Goal: Task Accomplishment & Management: Complete application form

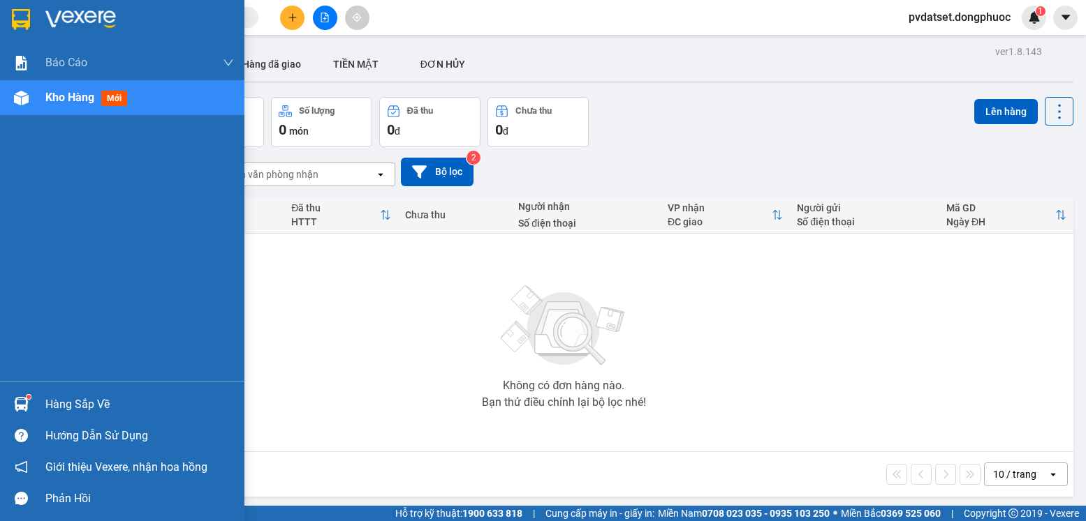
click at [14, 395] on div at bounding box center [21, 404] width 24 height 24
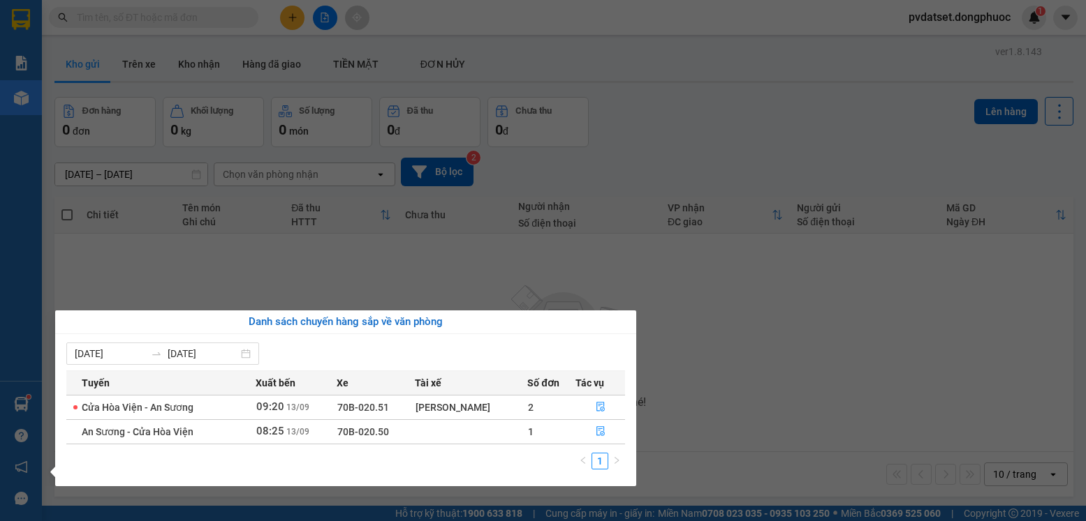
click at [385, 272] on section "Kết quả tìm kiếm ( 0 ) Bộ lọc Ngày tạo đơn gần nhất No Data pvdatset.dongphuoc …" at bounding box center [543, 260] width 1086 height 521
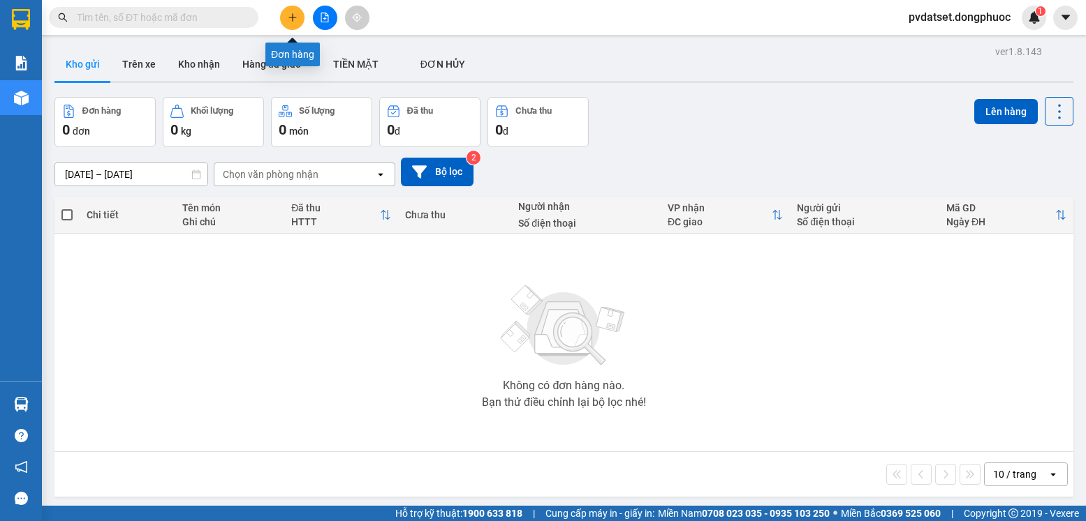
click at [293, 20] on icon "plus" at bounding box center [292, 17] width 1 height 8
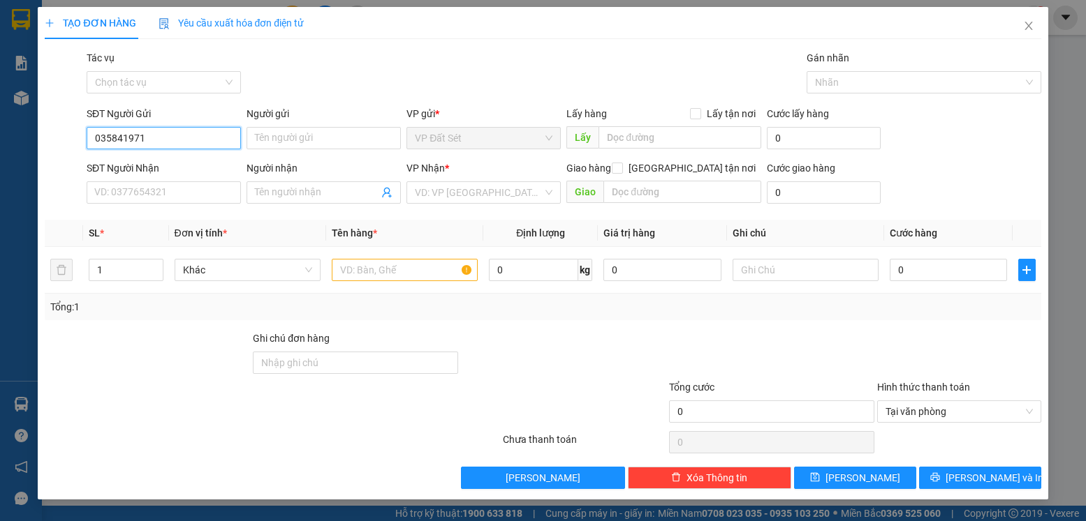
type input "0358419714"
click at [140, 172] on div "0358419714 - nhung" at bounding box center [164, 165] width 138 height 15
type input "nhung"
type input "0364316833"
type input "TIẾN"
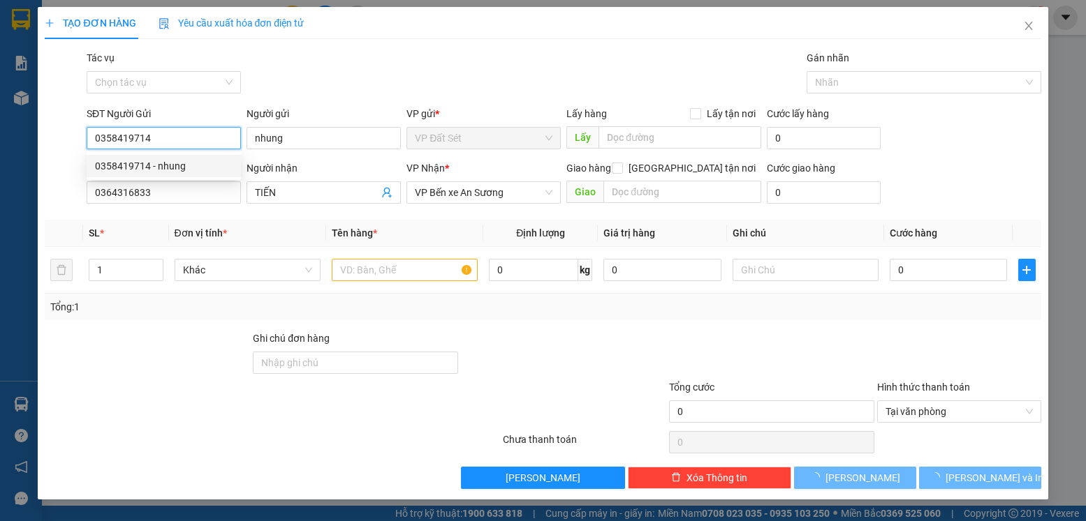
type input "50.000"
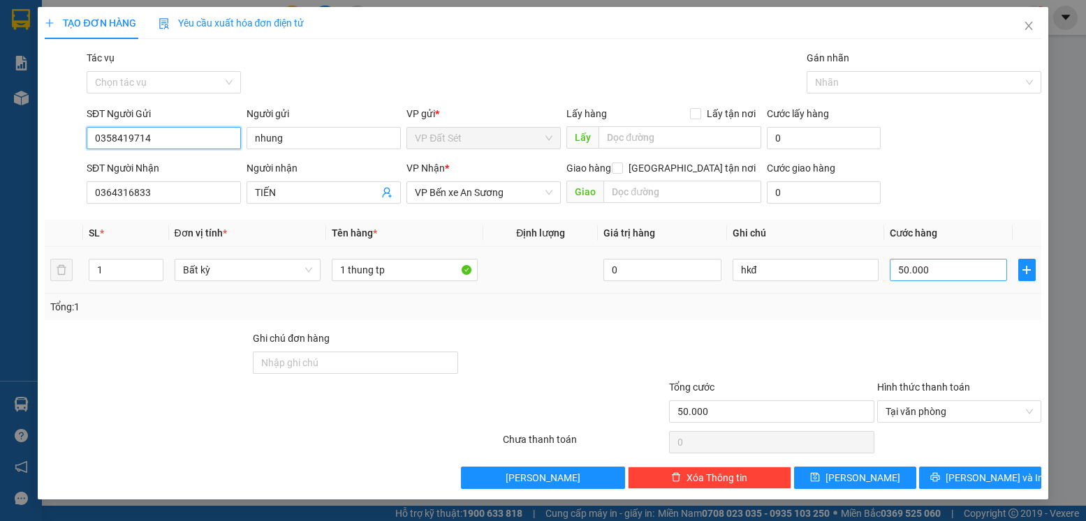
type input "0358419714"
click at [937, 275] on input "50.000" at bounding box center [947, 270] width 117 height 22
type input "2"
type input "25"
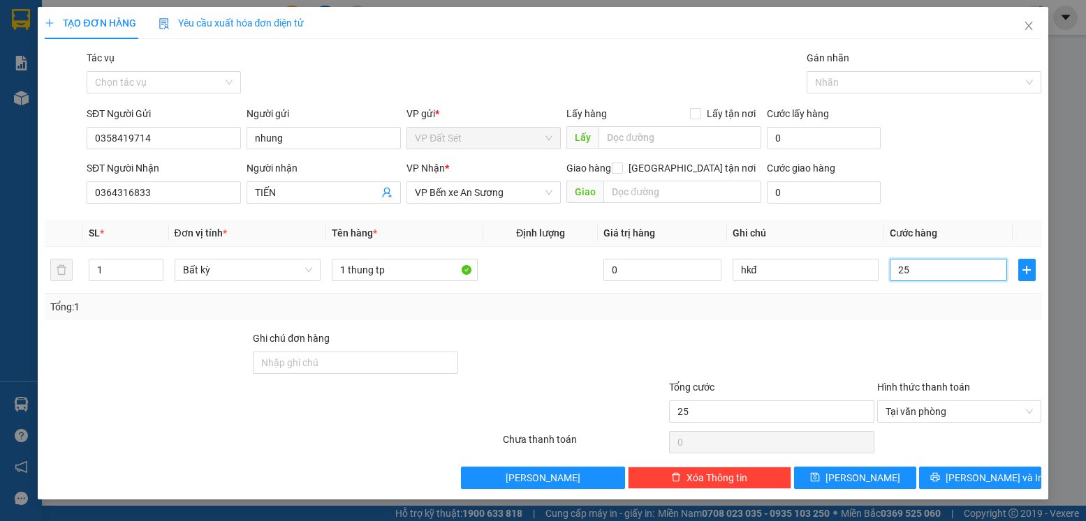
type input "25"
type input "25.000"
click at [831, 313] on div "Tổng: 1" at bounding box center [542, 306] width 984 height 15
click at [978, 482] on span "[PERSON_NAME] và In" at bounding box center [994, 478] width 98 height 15
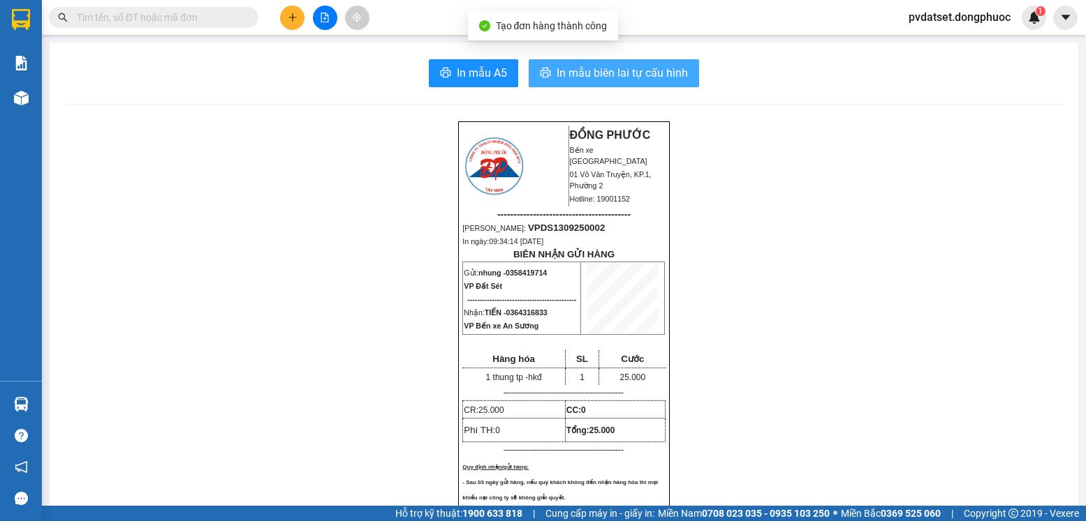
click at [667, 75] on span "In mẫu biên lai tự cấu hình" at bounding box center [621, 72] width 131 height 17
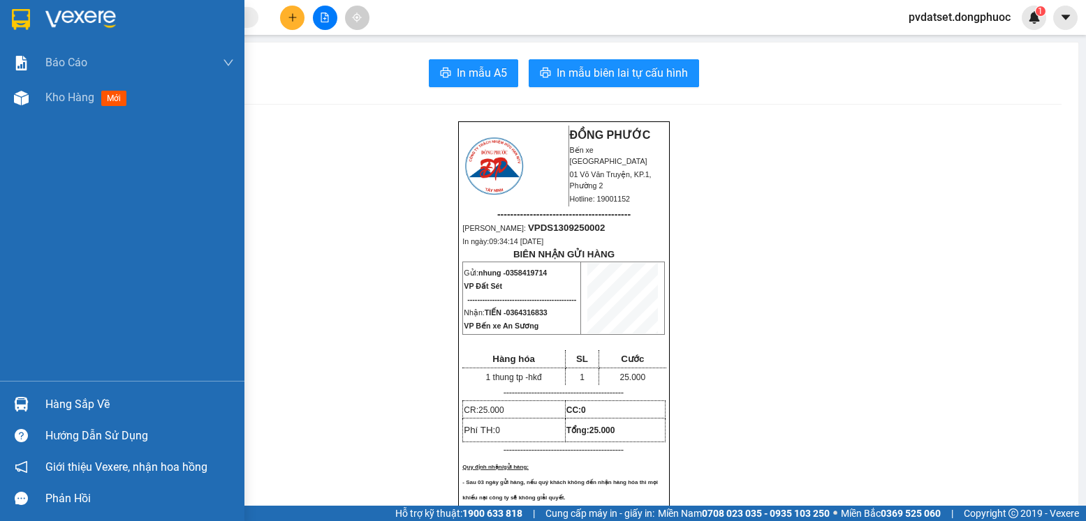
drag, startPoint x: 73, startPoint y: 97, endPoint x: 342, endPoint y: 11, distance: 282.2
click at [77, 98] on span "Kho hàng" at bounding box center [69, 97] width 49 height 13
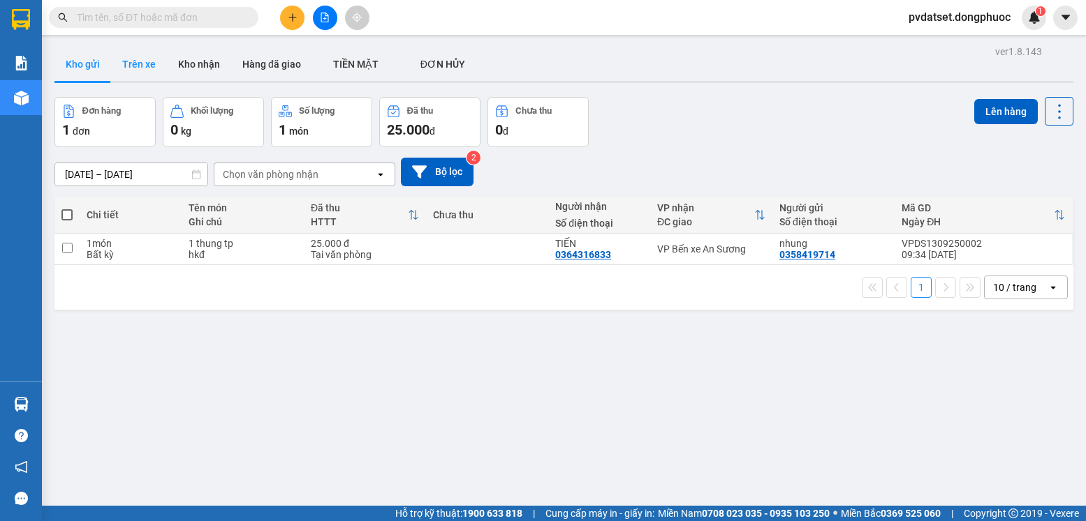
click at [141, 64] on button "Trên xe" at bounding box center [139, 64] width 56 height 34
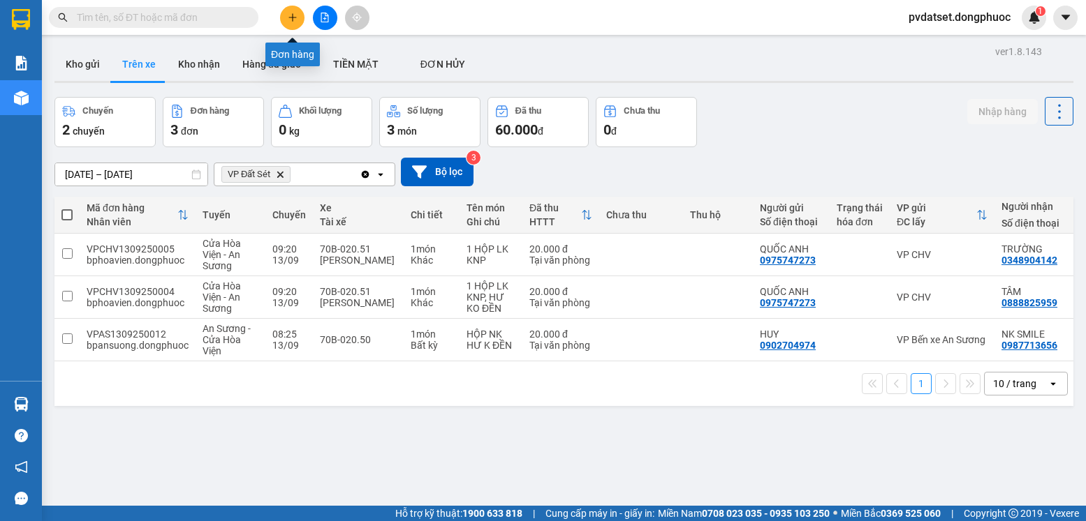
click at [294, 18] on icon "plus" at bounding box center [293, 18] width 10 height 10
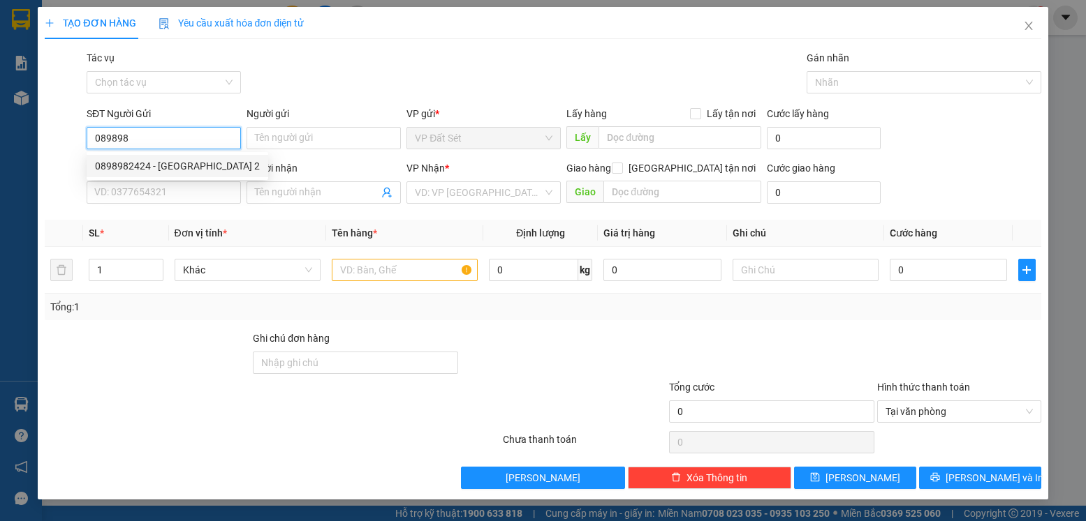
click at [195, 168] on div "0898982424 - [GEOGRAPHIC_DATA] 2" at bounding box center [177, 165] width 165 height 15
type input "0898982424"
type input "MỸ ANH 2"
type input "0585747447"
type input "PHÁT"
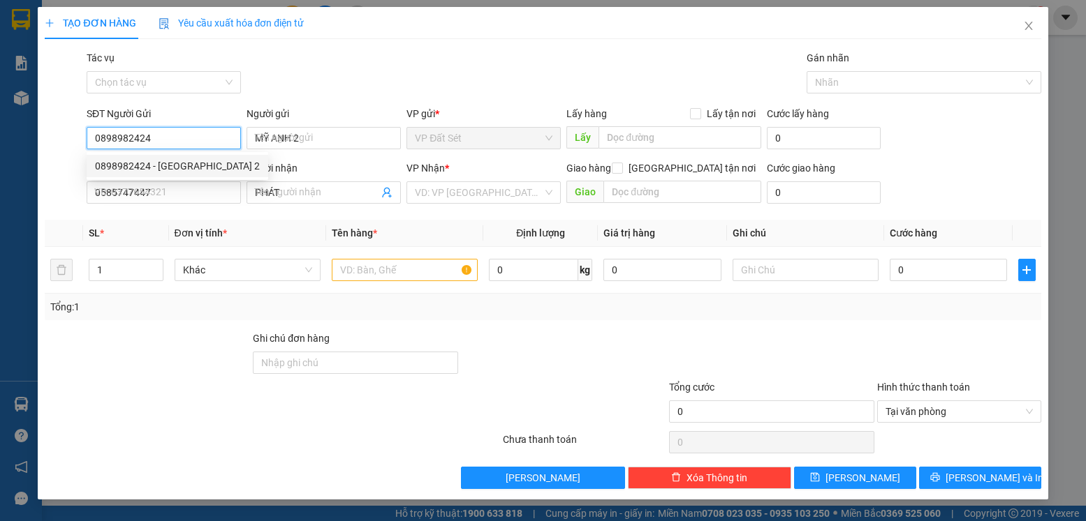
type input "30.000"
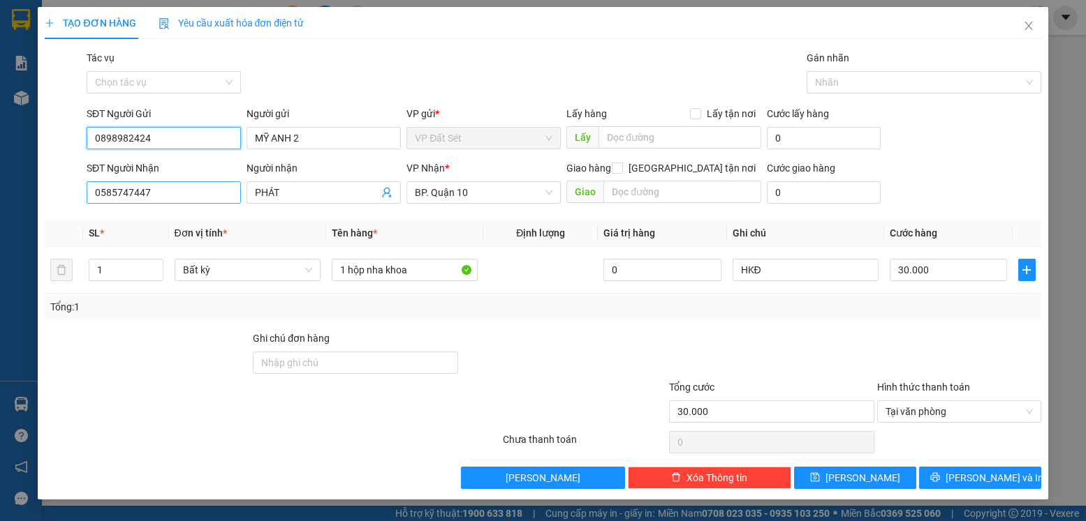
type input "0898982424"
drag, startPoint x: 161, startPoint y: 201, endPoint x: 77, endPoint y: 199, distance: 83.1
click at [84, 195] on div "SĐT Người Nhận 0585747447 0585747447" at bounding box center [164, 185] width 160 height 49
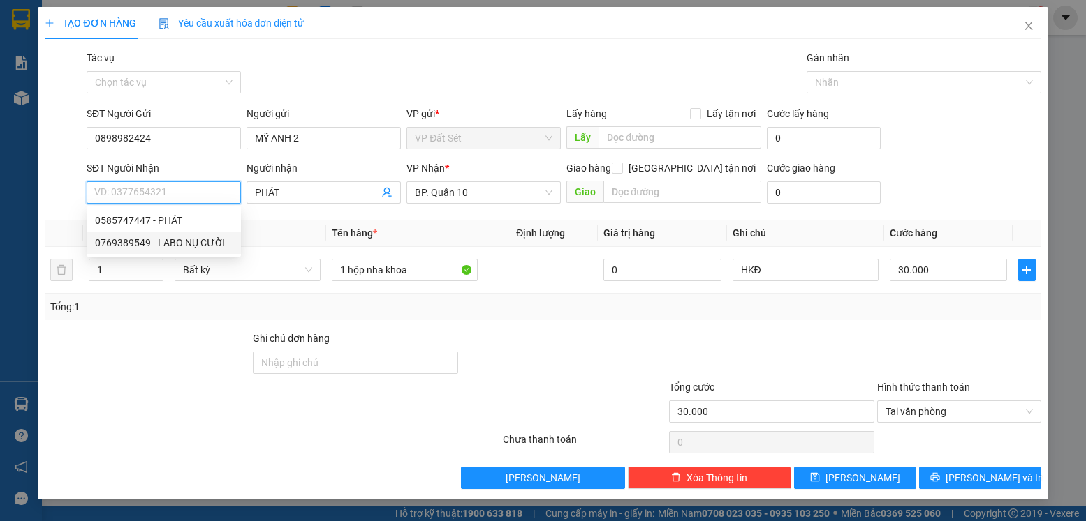
click at [221, 244] on div "0769389549 - LABO NỤ CƯỜI" at bounding box center [164, 242] width 138 height 15
type input "0769389549"
type input "LABO NỤ CƯỜI"
type input "20.000"
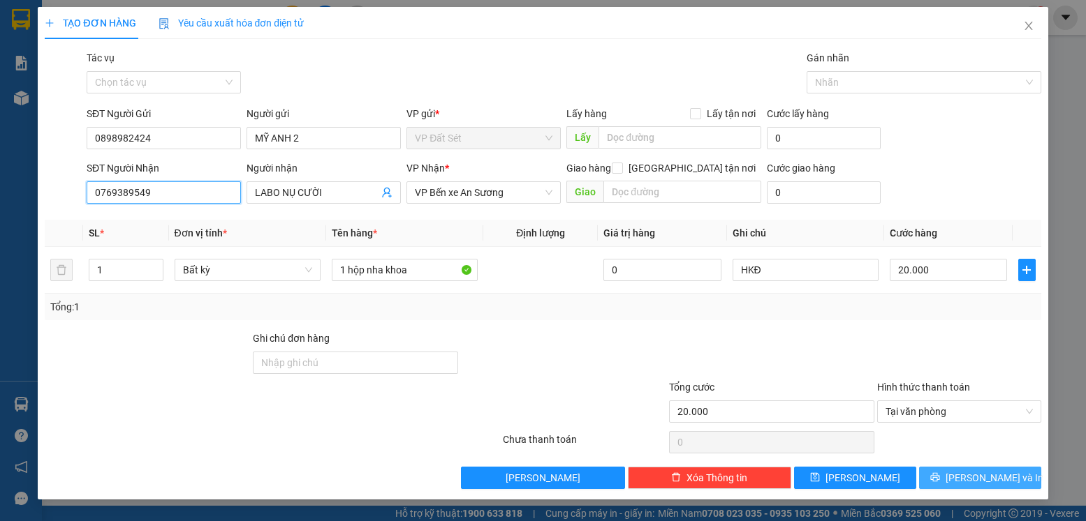
type input "0769389549"
click at [1018, 475] on button "[PERSON_NAME] và In" at bounding box center [980, 478] width 122 height 22
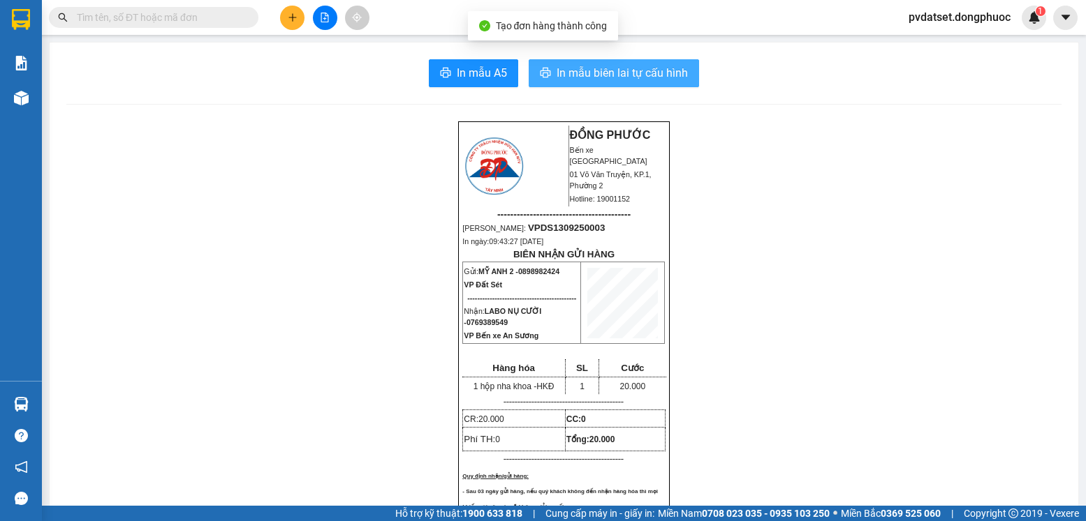
click at [628, 65] on span "In mẫu biên lai tự cấu hình" at bounding box center [621, 72] width 131 height 17
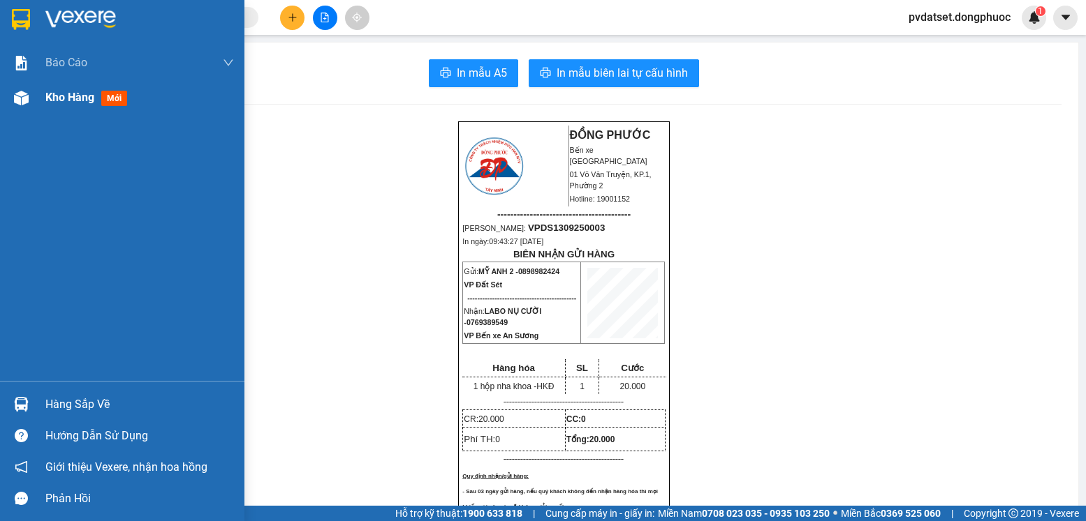
click at [109, 103] on span "mới" at bounding box center [114, 98] width 26 height 15
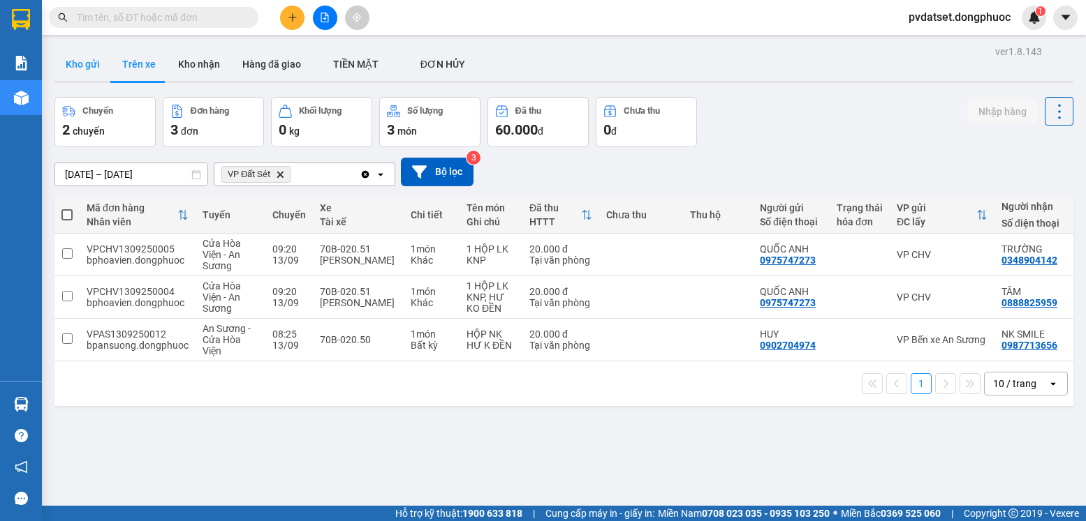
click at [96, 61] on button "Kho gửi" at bounding box center [82, 64] width 57 height 34
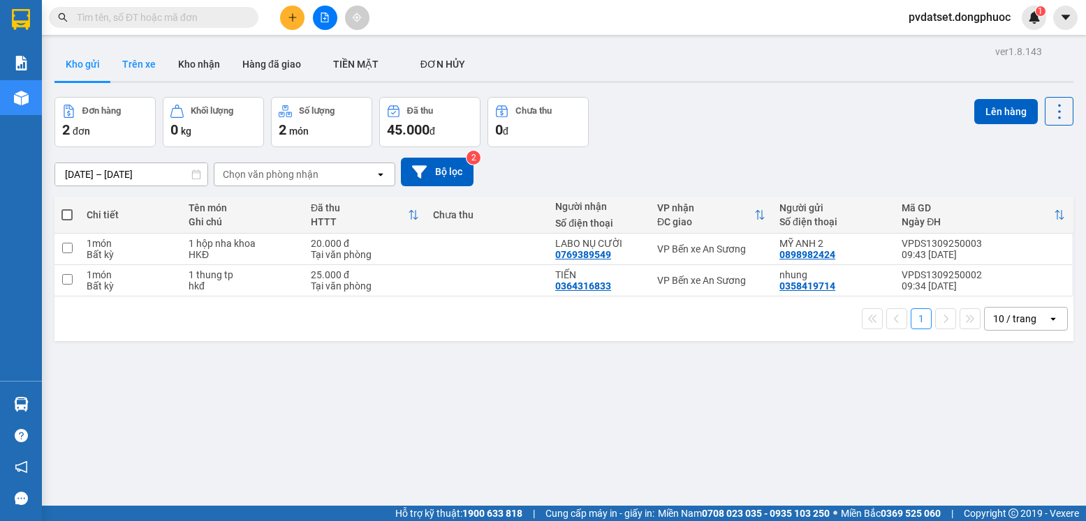
click at [138, 59] on button "Trên xe" at bounding box center [139, 64] width 56 height 34
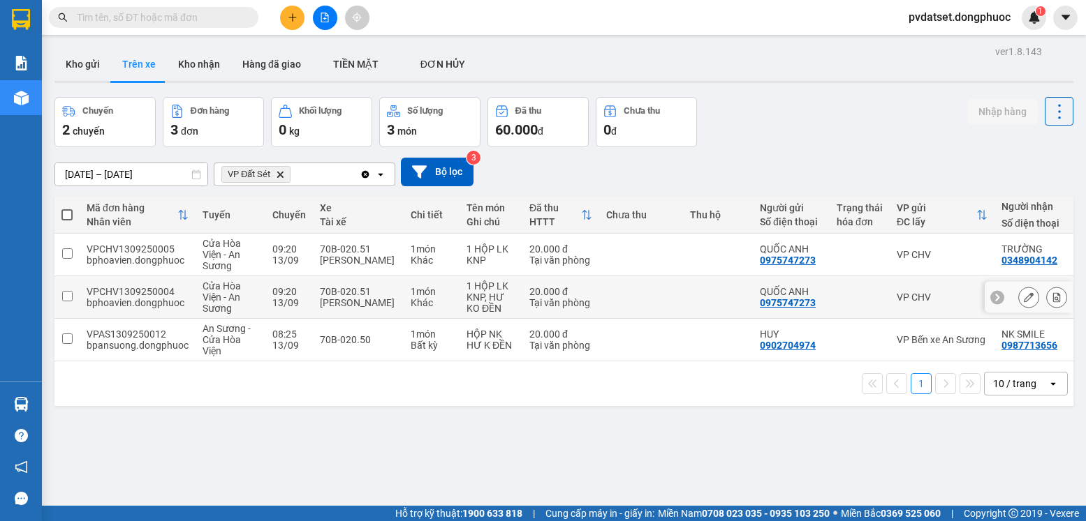
click at [403, 291] on td "1 món Khác" at bounding box center [431, 297] width 56 height 43
checkbox input "true"
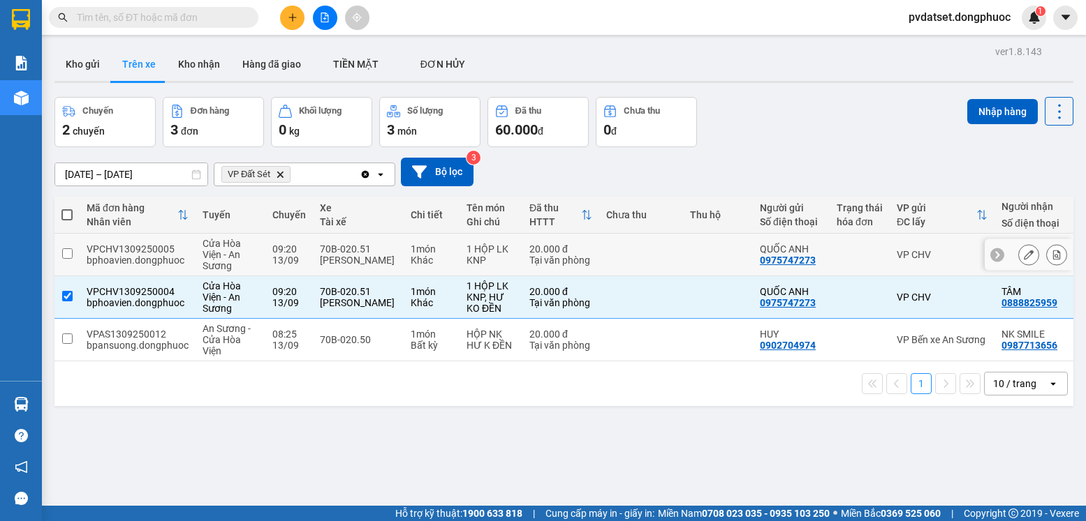
click at [415, 255] on div "Khác" at bounding box center [431, 260] width 42 height 11
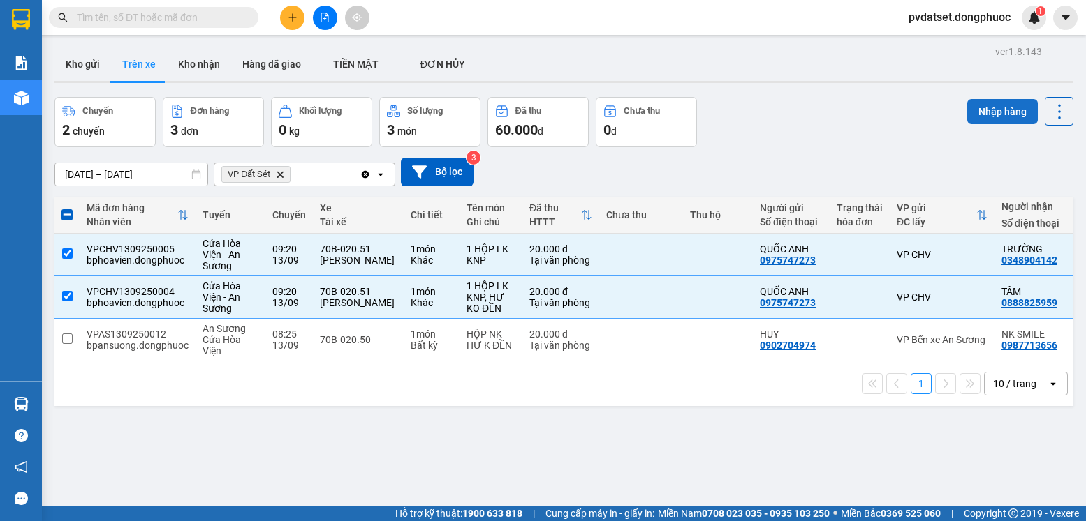
click at [991, 124] on button "Nhập hàng" at bounding box center [1002, 111] width 71 height 25
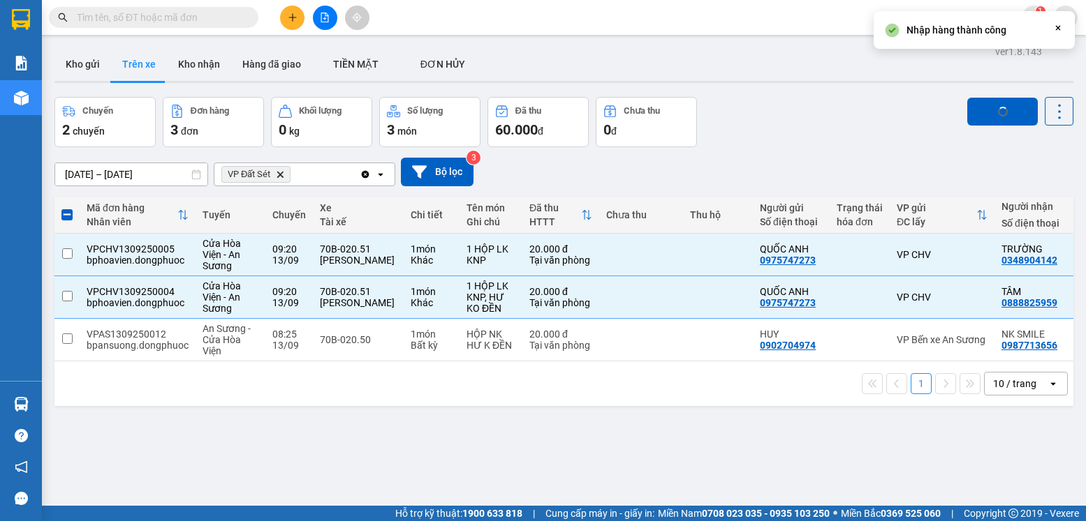
checkbox input "false"
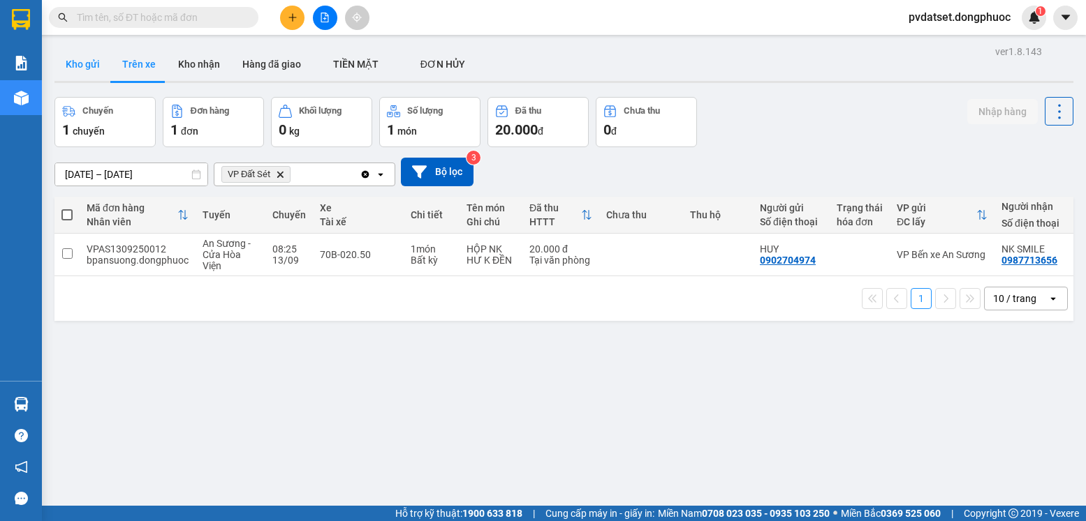
click at [89, 64] on button "Kho gửi" at bounding box center [82, 64] width 57 height 34
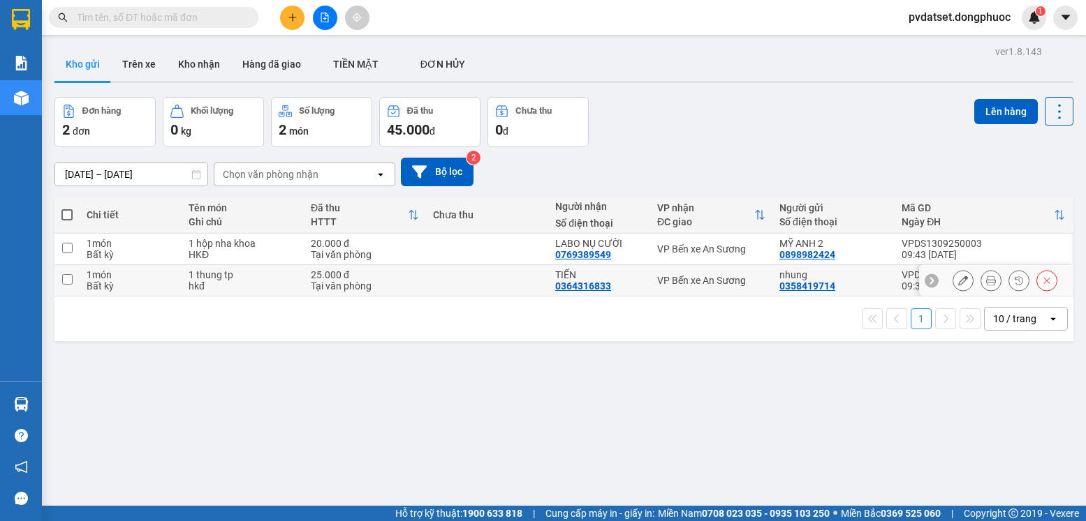
click at [669, 272] on td "VP Bến xe An Sương" at bounding box center [711, 280] width 122 height 31
checkbox input "true"
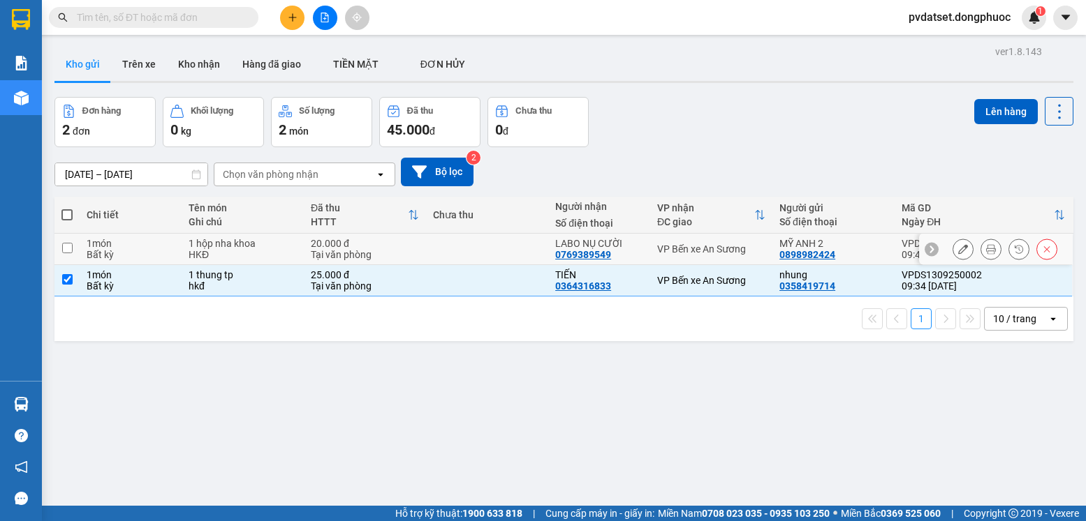
click at [675, 253] on div "VP Bến xe An Sương" at bounding box center [711, 249] width 108 height 11
checkbox input "true"
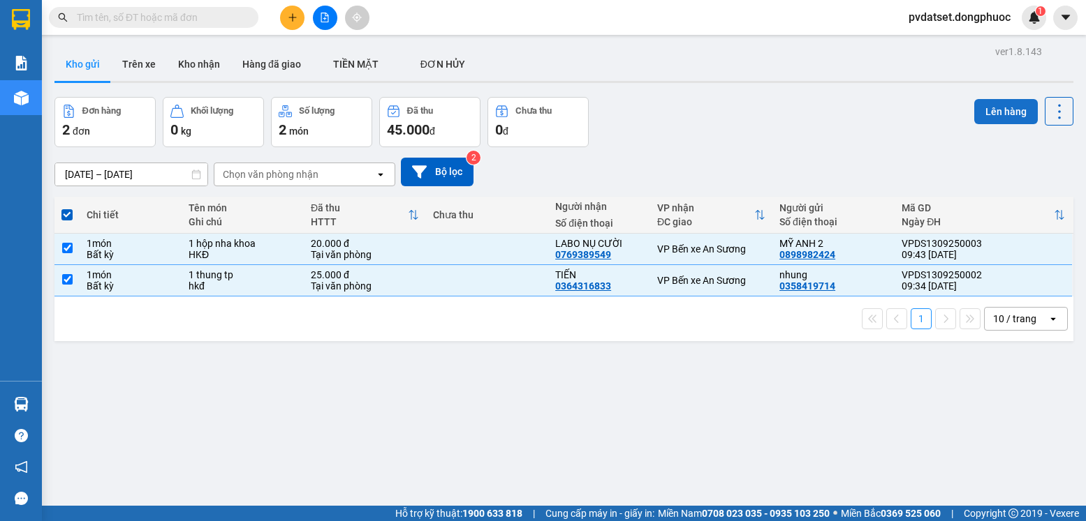
click at [977, 114] on button "Lên hàng" at bounding box center [1006, 111] width 64 height 25
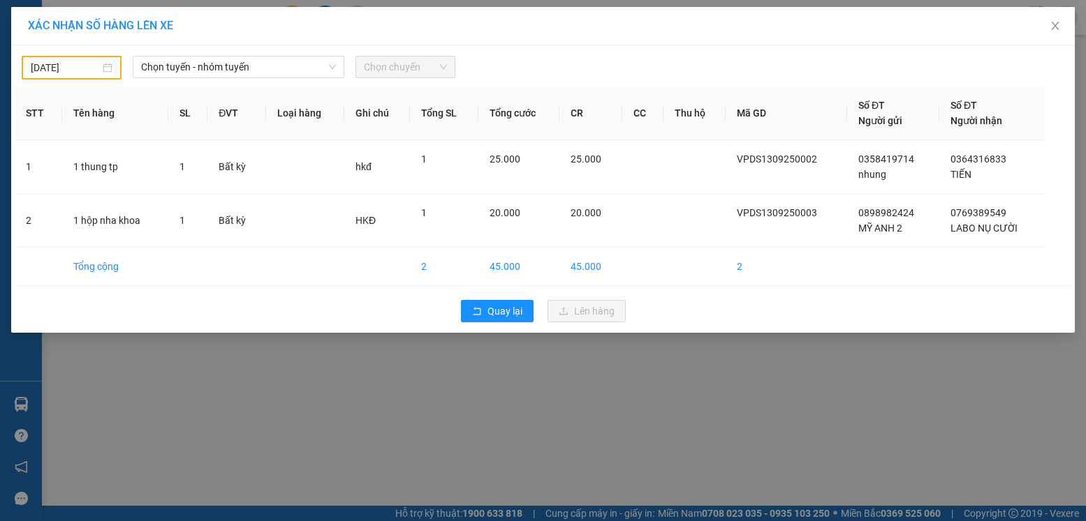
click at [69, 76] on div "[DATE]" at bounding box center [72, 68] width 100 height 24
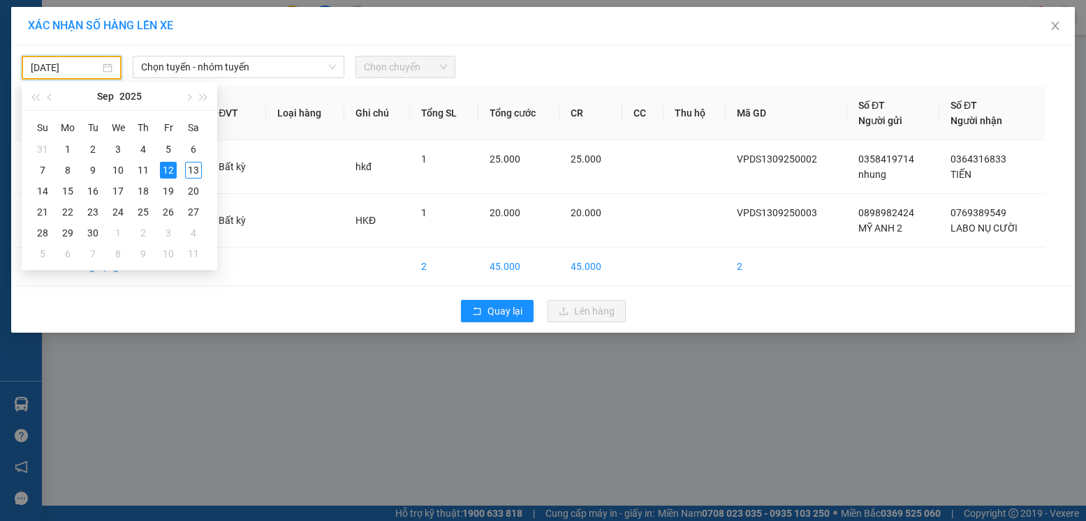
click at [75, 73] on input "[DATE]" at bounding box center [65, 67] width 69 height 15
click at [193, 165] on div "13" at bounding box center [193, 170] width 17 height 17
type input "[DATE]"
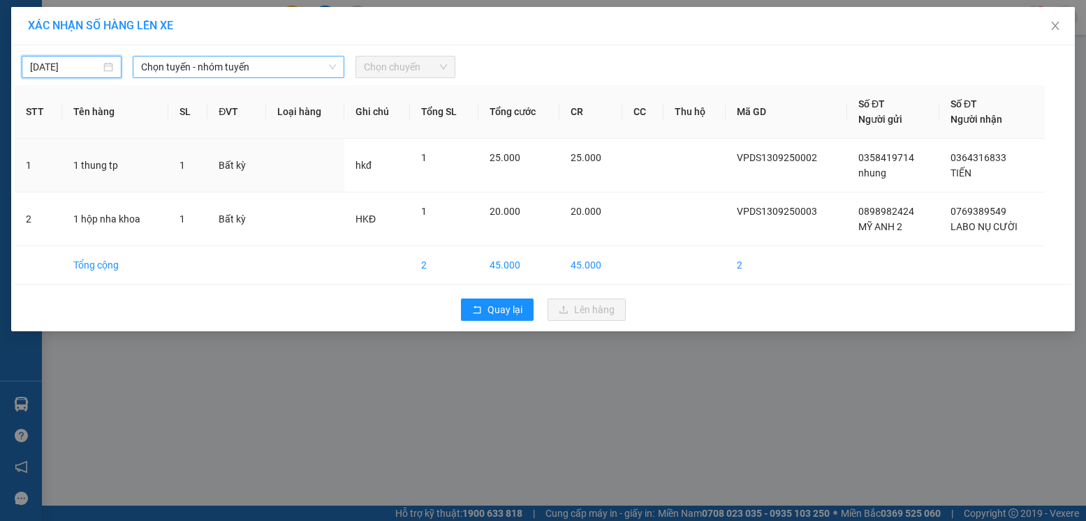
click at [224, 68] on span "Chọn tuyến - nhóm tuyến" at bounding box center [238, 67] width 195 height 21
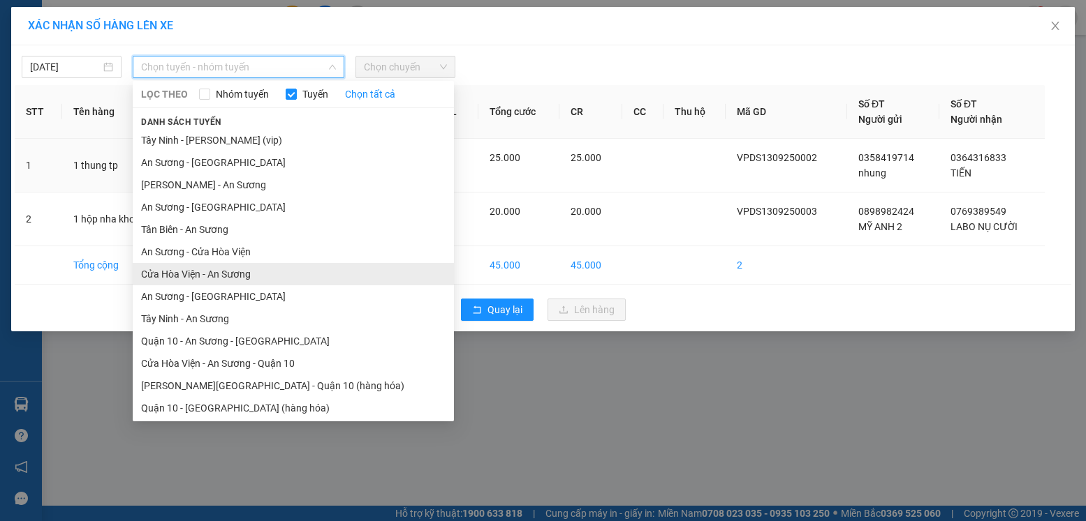
click at [196, 269] on li "Cửa Hòa Viện - An Sương" at bounding box center [293, 274] width 321 height 22
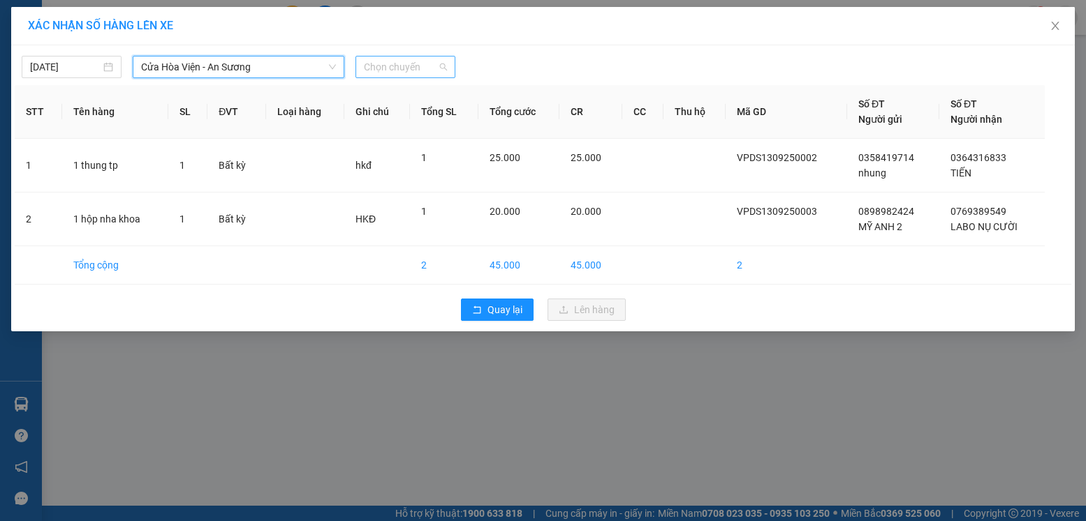
click at [406, 68] on span "Chọn chuyến" at bounding box center [405, 67] width 83 height 21
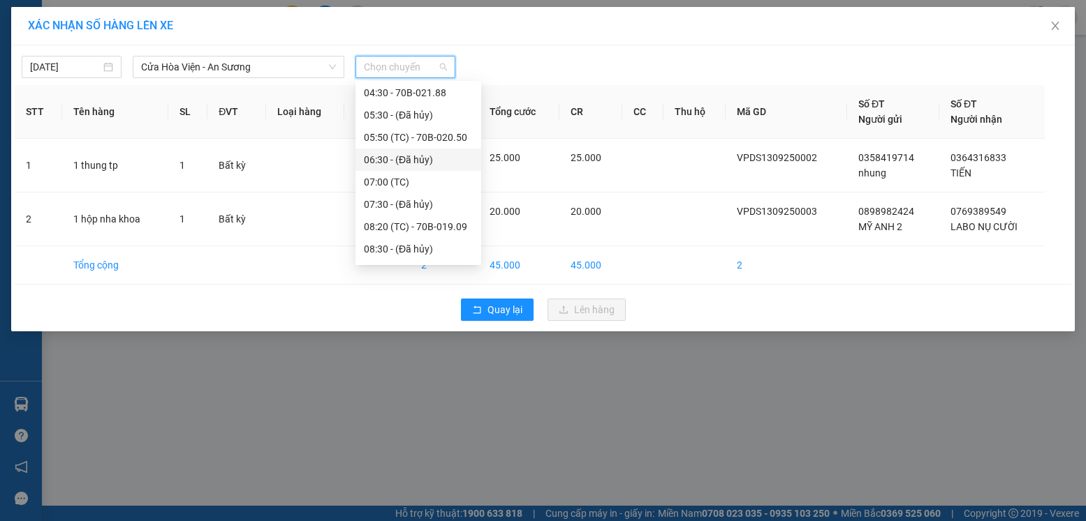
scroll to position [70, 0]
click at [457, 204] on div "08:20 (TC) - 70B-019.09" at bounding box center [418, 203] width 109 height 15
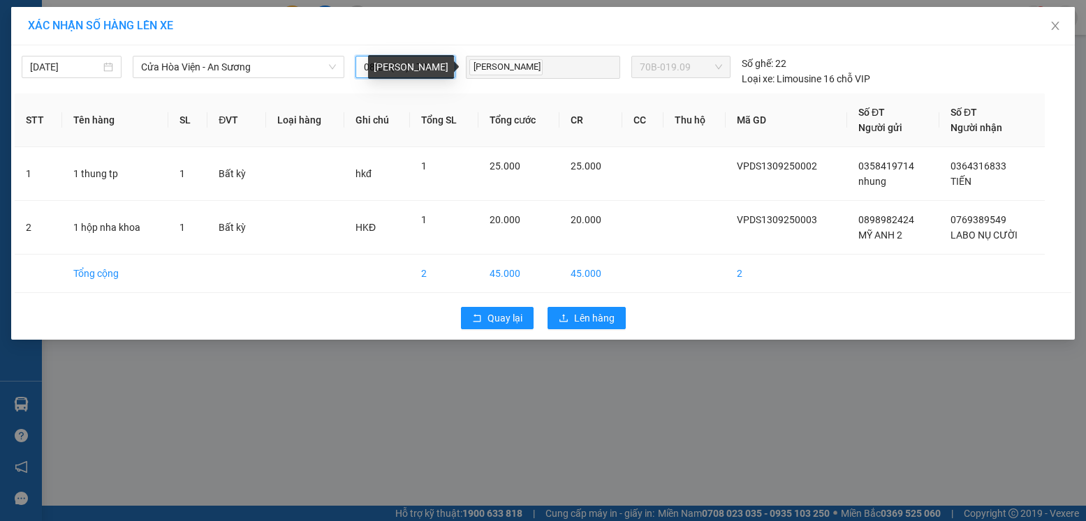
click at [446, 72] on div "[PERSON_NAME]" at bounding box center [411, 67] width 86 height 24
click at [375, 72] on div "[PERSON_NAME]" at bounding box center [411, 67] width 86 height 24
click at [436, 67] on span "08:20 (TC) - 70B-019.09" at bounding box center [405, 67] width 83 height 21
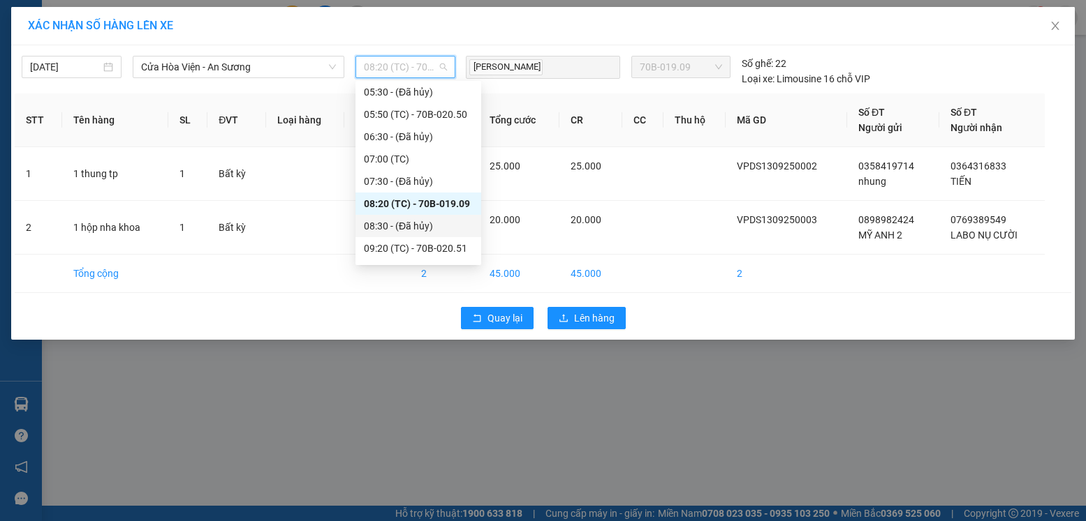
scroll to position [140, 0]
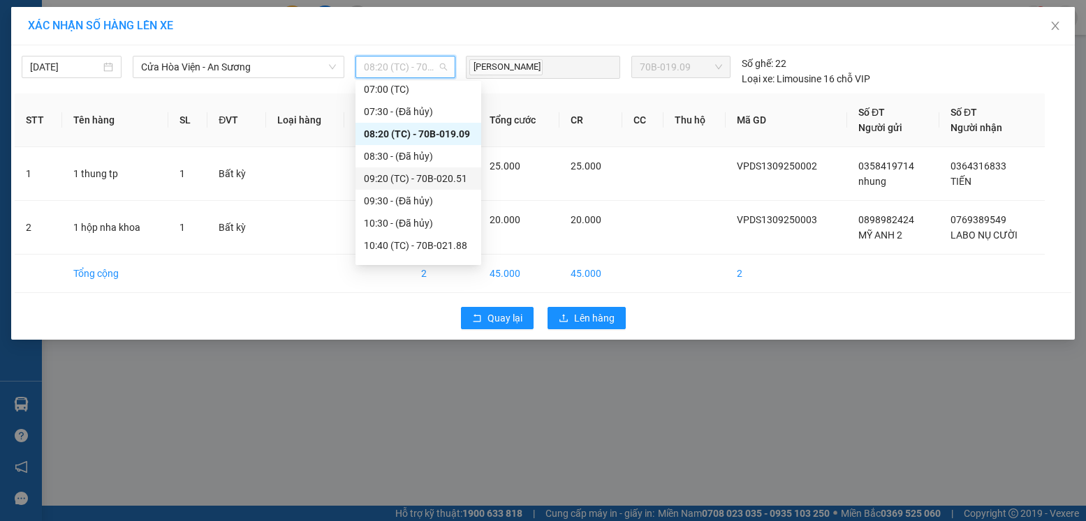
click at [456, 177] on div "09:20 (TC) - 70B-020.51" at bounding box center [418, 178] width 109 height 15
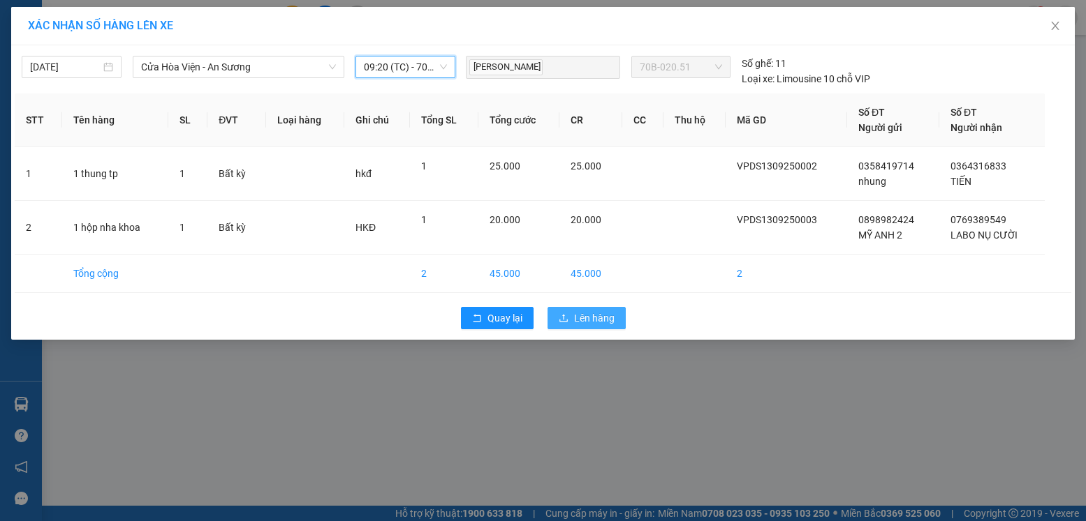
click at [593, 316] on span "Lên hàng" at bounding box center [594, 318] width 40 height 15
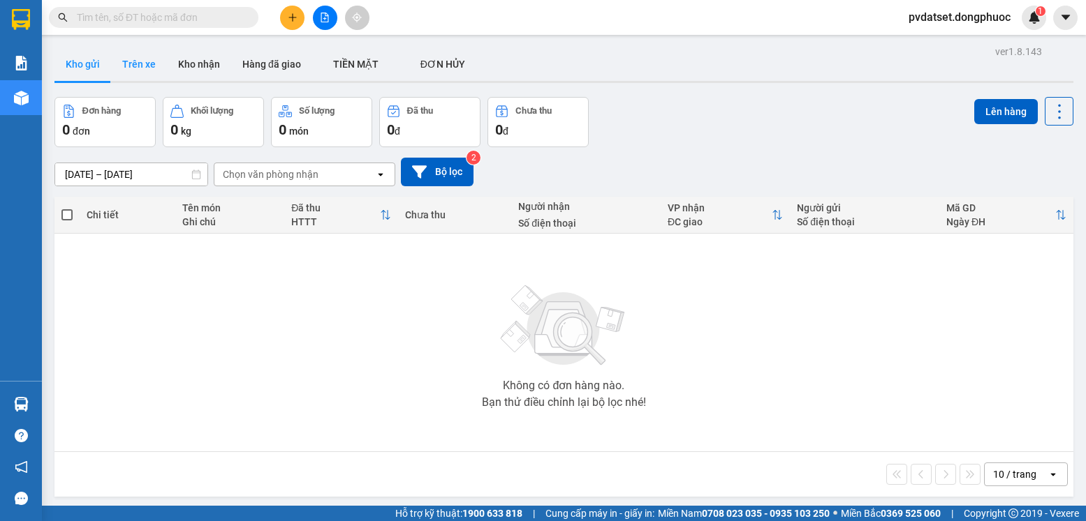
click at [138, 71] on button "Trên xe" at bounding box center [139, 64] width 56 height 34
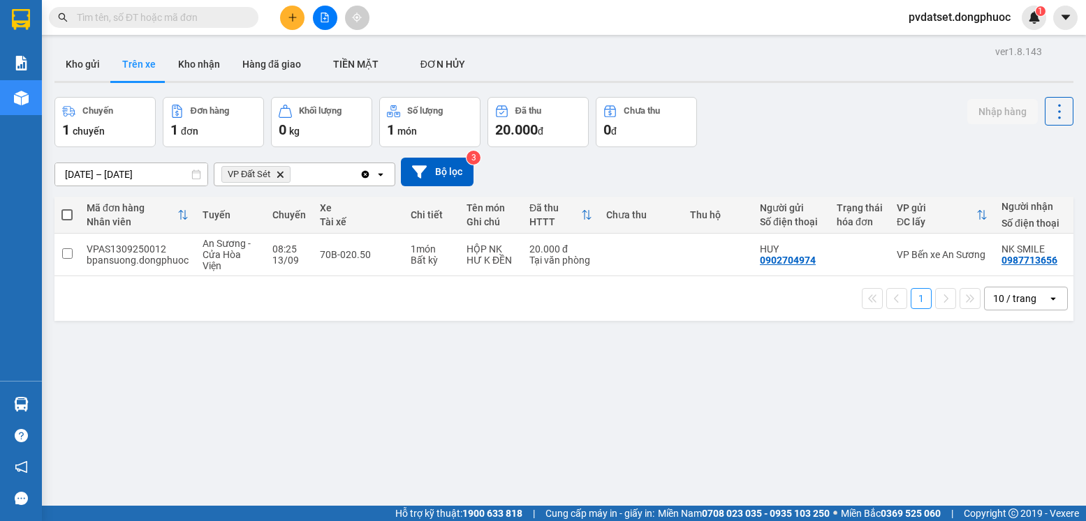
drag, startPoint x: 80, startPoint y: 72, endPoint x: 125, endPoint y: 61, distance: 46.1
click at [81, 71] on button "Kho gửi" at bounding box center [82, 64] width 57 height 34
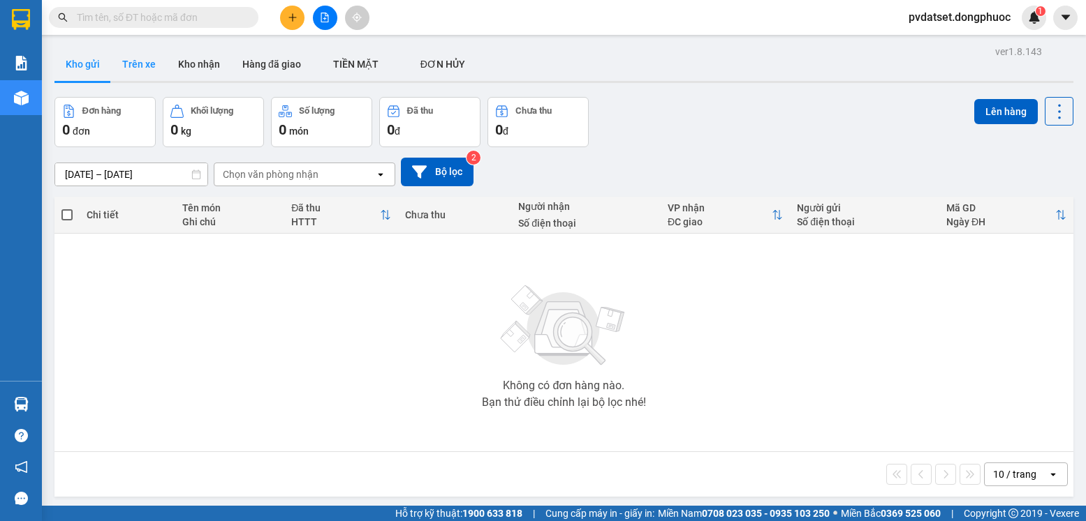
click at [139, 52] on button "Trên xe" at bounding box center [139, 64] width 56 height 34
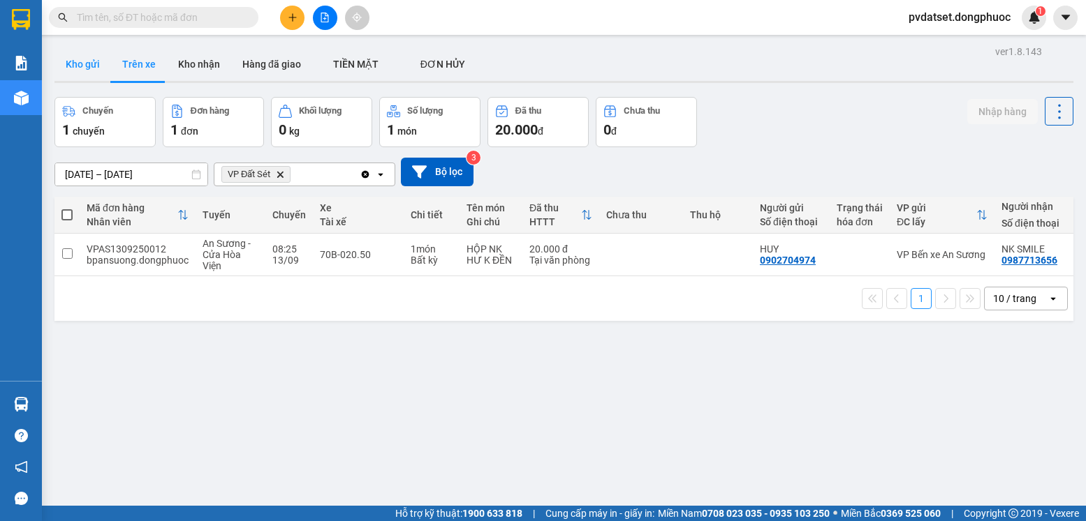
click at [87, 80] on button "Kho gửi" at bounding box center [82, 64] width 57 height 34
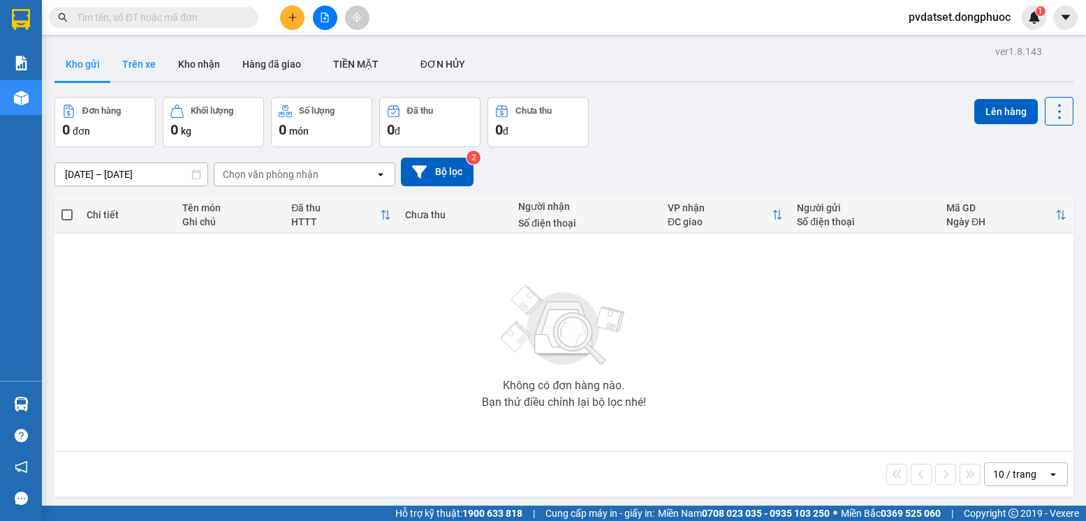
click at [138, 60] on button "Trên xe" at bounding box center [139, 64] width 56 height 34
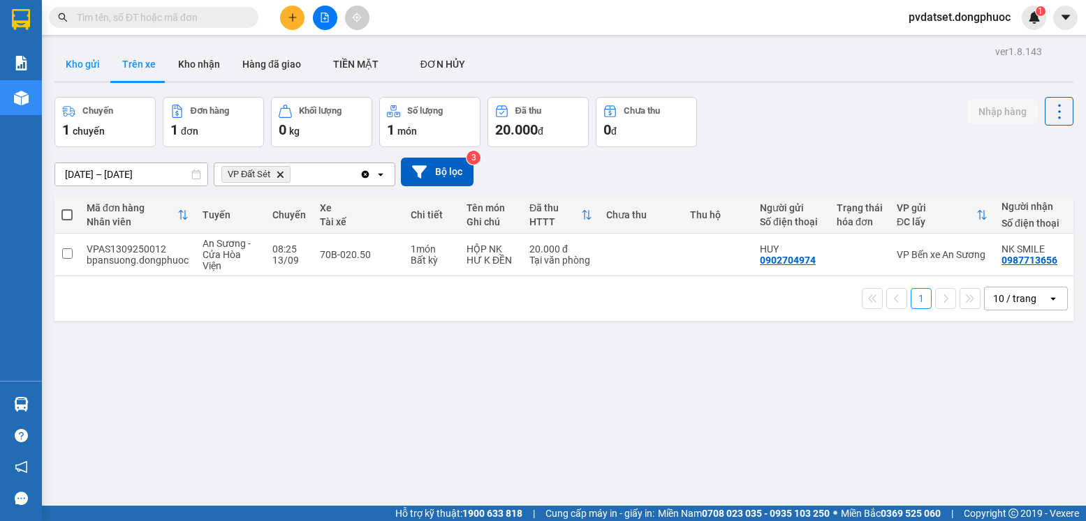
click at [87, 66] on button "Kho gửi" at bounding box center [82, 64] width 57 height 34
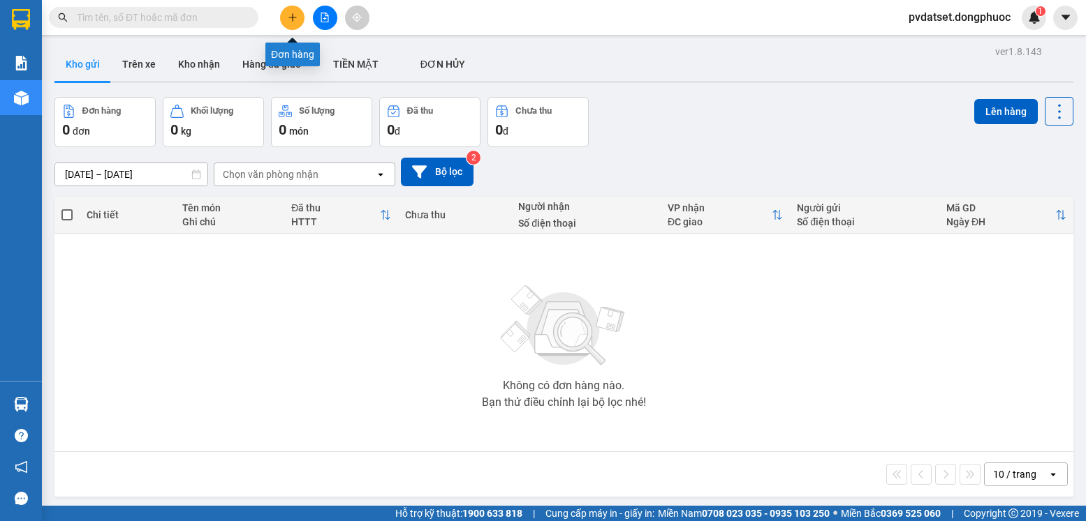
click at [297, 25] on button at bounding box center [292, 18] width 24 height 24
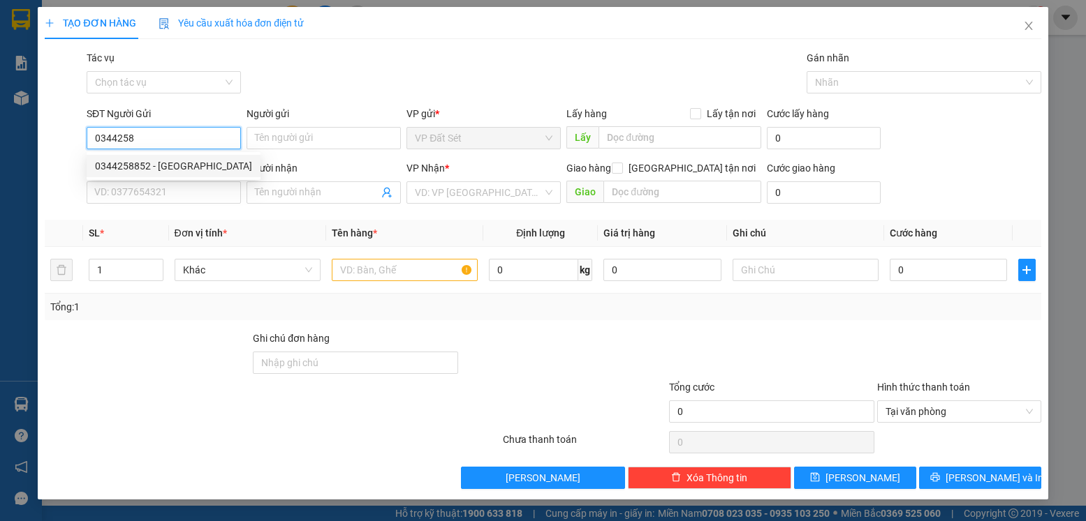
click at [191, 167] on div "0344258852 - [GEOGRAPHIC_DATA]" at bounding box center [173, 165] width 157 height 15
type input "0344258852"
type input "Minh"
type input "0981815664"
type input "Hiền"
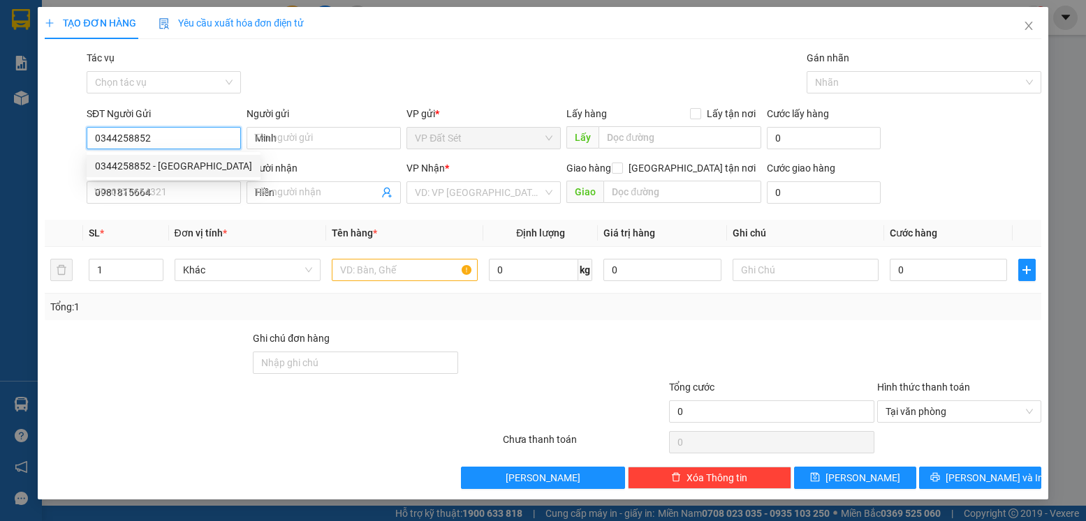
type input "20.000"
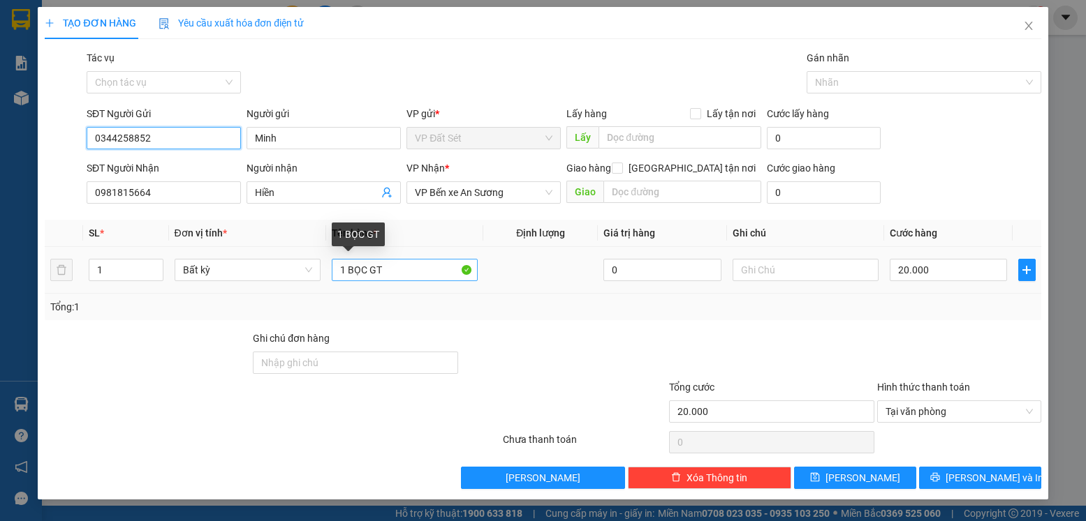
type input "0344258852"
drag, startPoint x: 399, startPoint y: 275, endPoint x: 347, endPoint y: 276, distance: 52.4
click at [347, 276] on input "1 BỌC GT" at bounding box center [405, 270] width 146 height 22
type input "1 THÙNG TP"
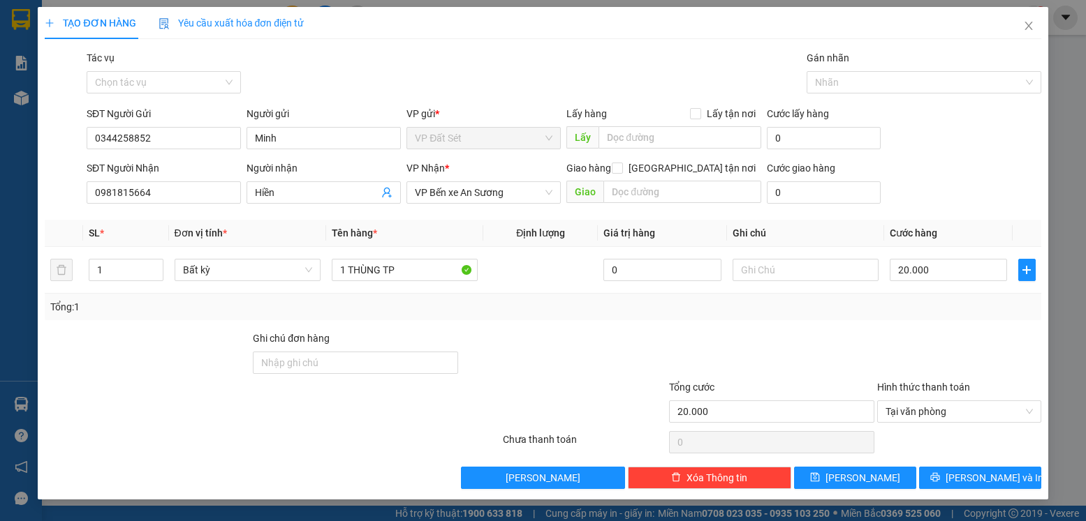
click at [896, 353] on div at bounding box center [958, 355] width 166 height 49
click at [929, 270] on input "20.000" at bounding box center [947, 270] width 117 height 22
click at [778, 273] on input "text" at bounding box center [805, 270] width 146 height 22
type input "HKĐ"
click at [950, 267] on input "20.000" at bounding box center [947, 270] width 117 height 22
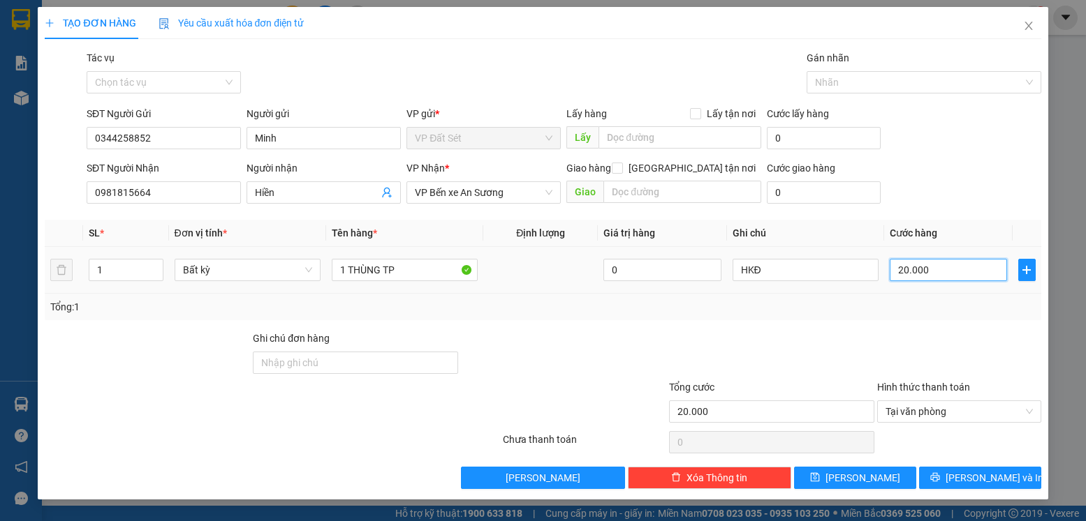
type input "2"
type input "25"
type input "25.000"
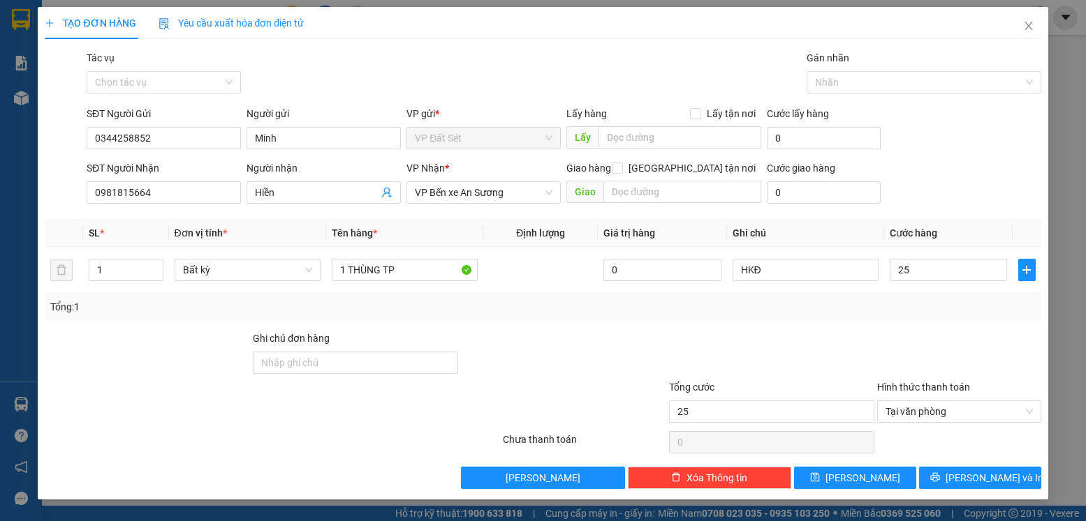
type input "25.000"
click at [868, 336] on div at bounding box center [771, 355] width 208 height 49
click at [982, 473] on span "[PERSON_NAME] và In" at bounding box center [994, 478] width 98 height 15
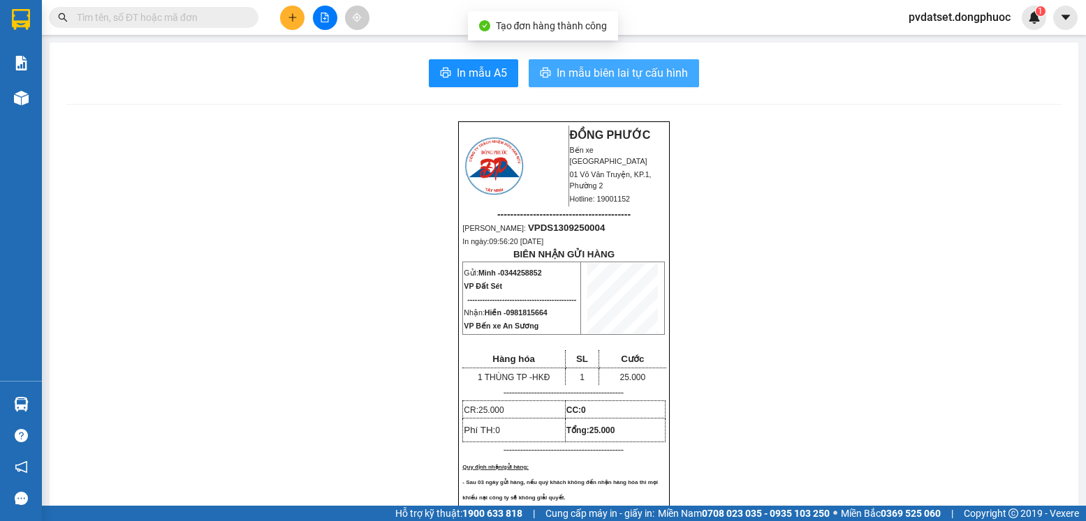
click at [645, 69] on span "In mẫu biên lai tự cấu hình" at bounding box center [621, 72] width 131 height 17
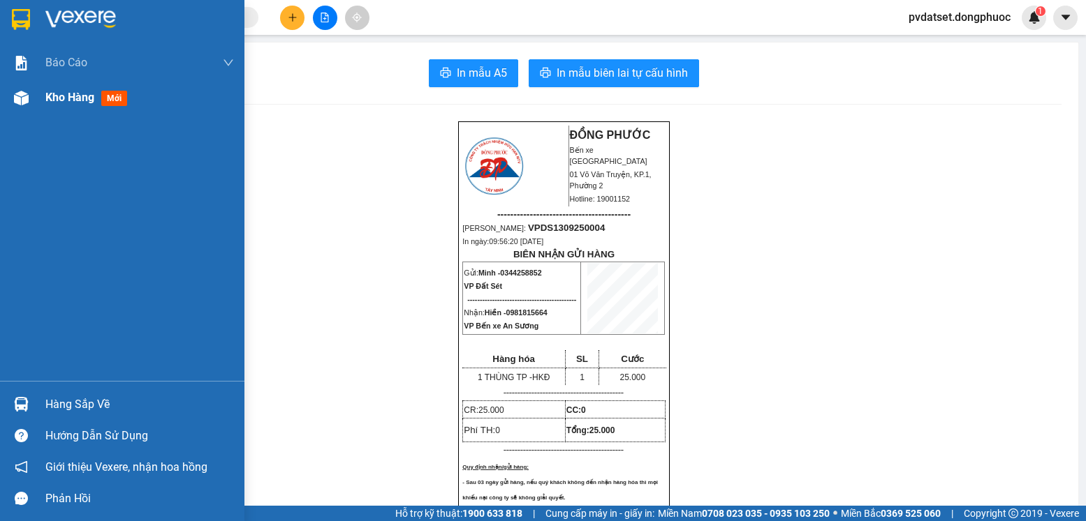
click at [77, 101] on span "Kho hàng" at bounding box center [69, 97] width 49 height 13
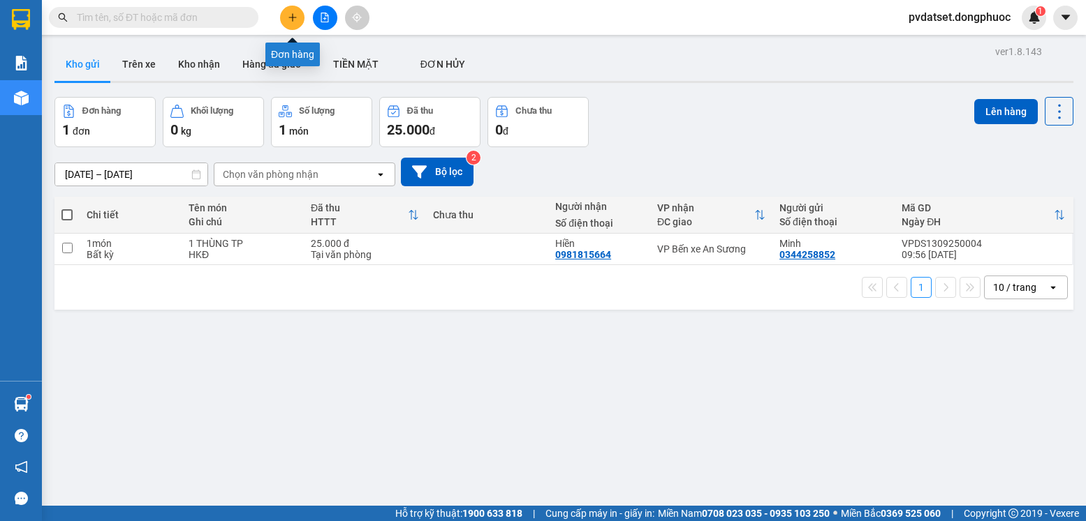
click at [294, 19] on icon "plus" at bounding box center [293, 18] width 10 height 10
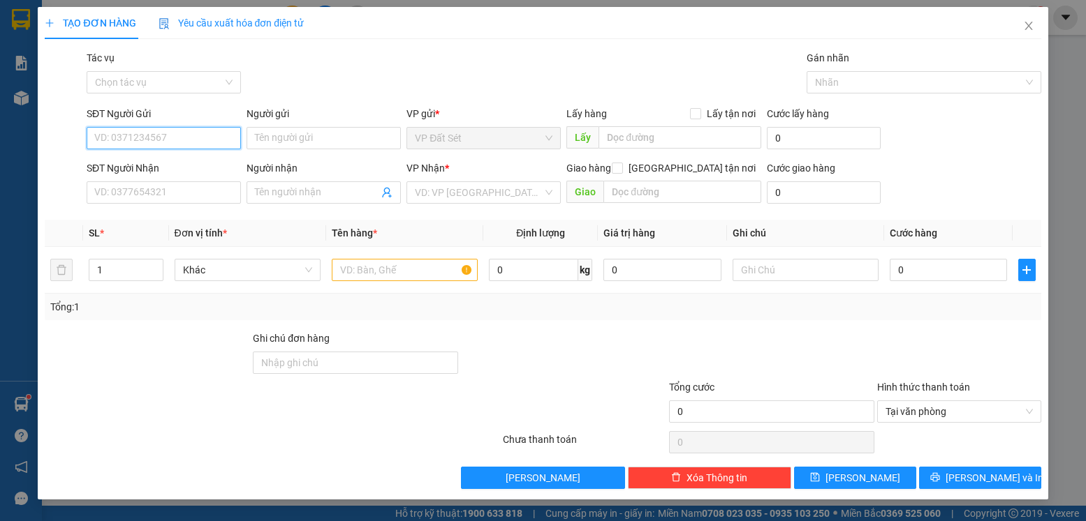
click at [194, 138] on input "SĐT Người Gửi" at bounding box center [164, 138] width 154 height 22
click at [193, 166] on div "0384271666 - ANH" at bounding box center [164, 165] width 138 height 15
type input "0384271666"
type input "ANH"
type input "0911140352"
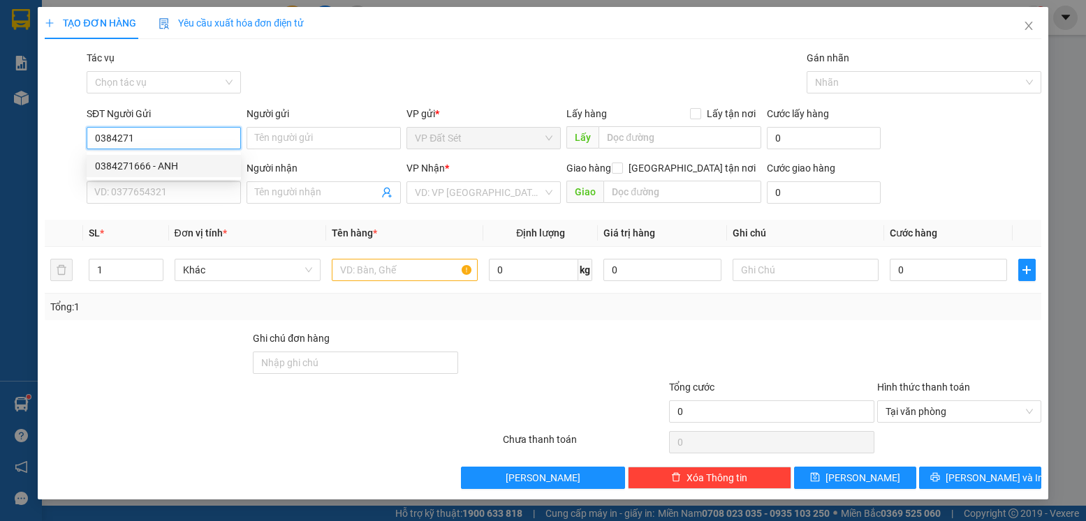
type input "ĐẠT"
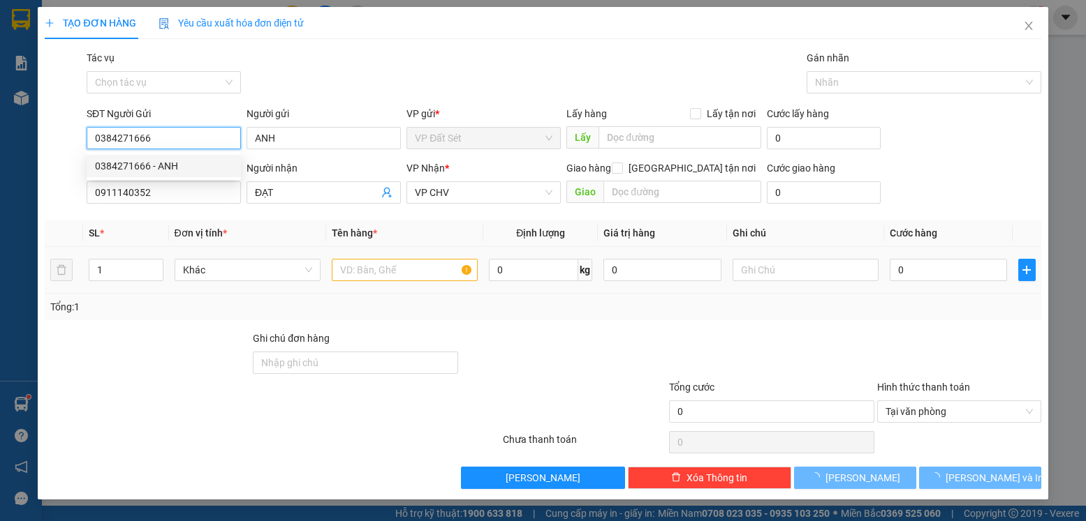
type input "35.000"
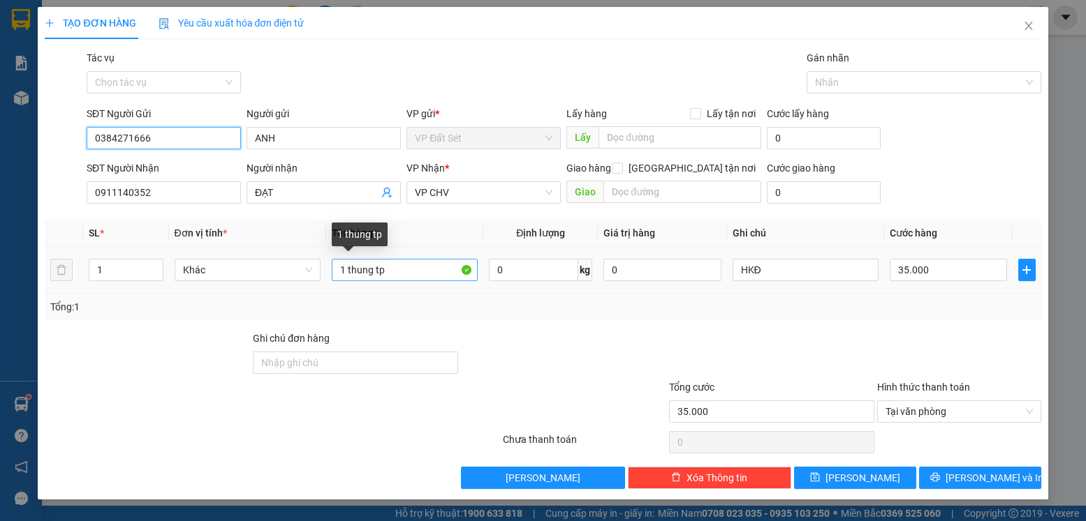
type input "0384271666"
drag, startPoint x: 372, startPoint y: 272, endPoint x: 348, endPoint y: 274, distance: 24.5
click at [348, 274] on input "1 thung tp" at bounding box center [405, 270] width 146 height 22
type input "1 BỌC ĐEN tp"
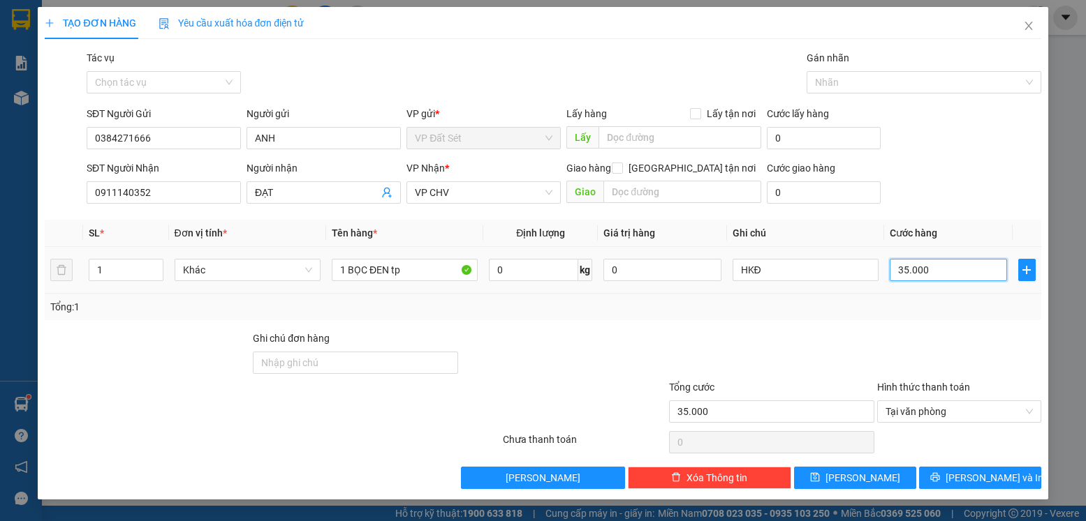
click at [938, 270] on input "35.000" at bounding box center [947, 270] width 117 height 22
type input "2"
type input "25"
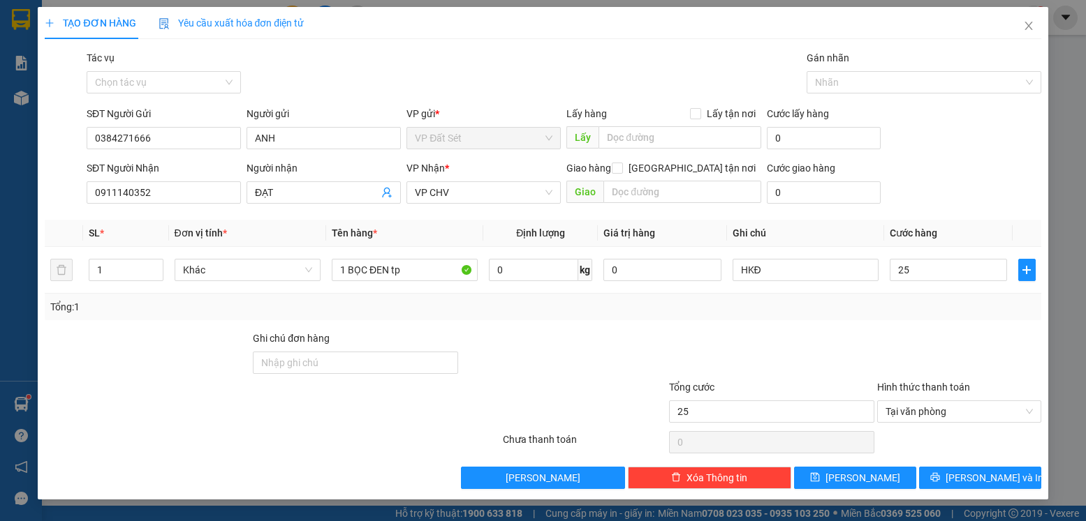
type input "25.000"
click at [920, 309] on div "Tổng: 1" at bounding box center [542, 306] width 984 height 15
click at [990, 468] on button "[PERSON_NAME] và In" at bounding box center [980, 478] width 122 height 22
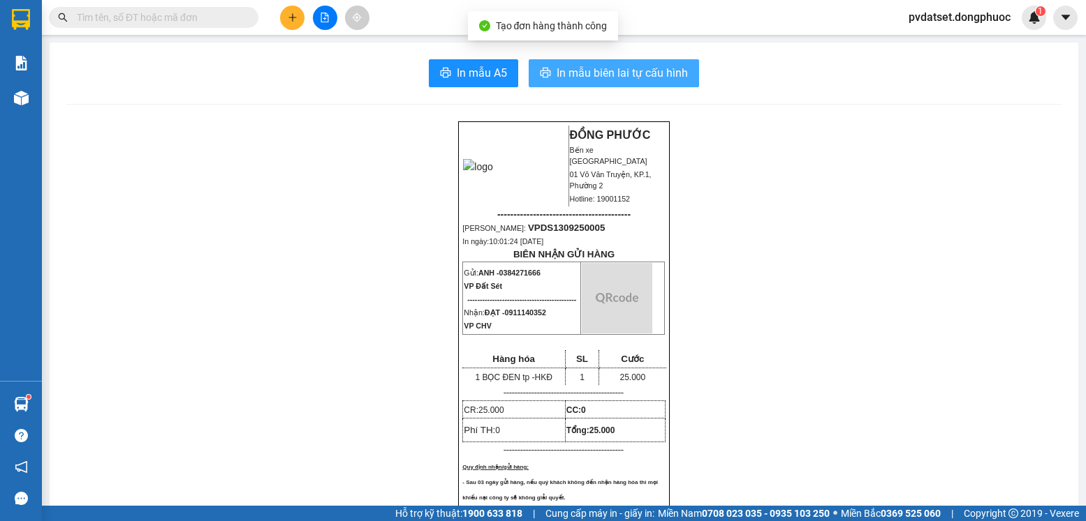
click at [676, 76] on span "In mẫu biên lai tự cấu hình" at bounding box center [621, 72] width 131 height 17
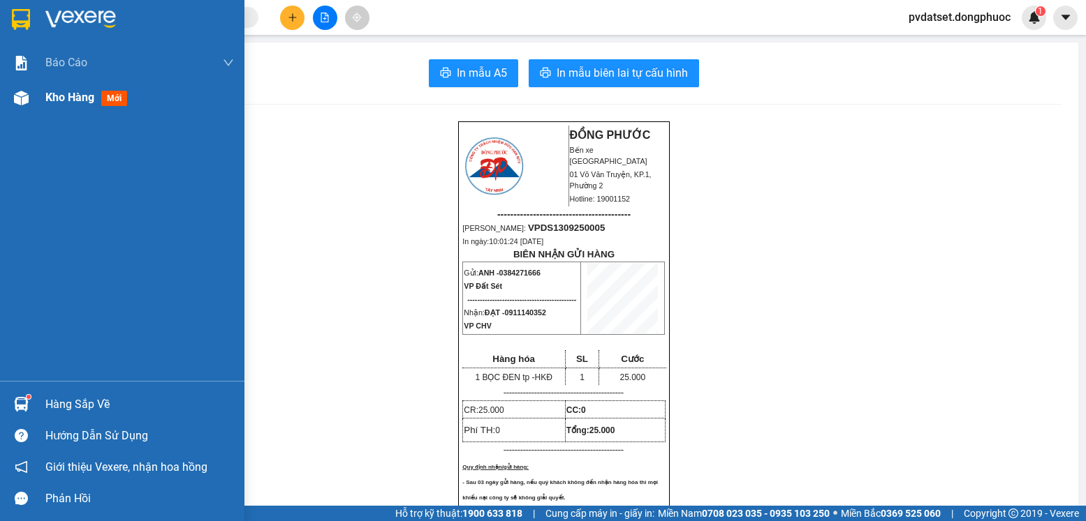
click at [75, 101] on span "Kho hàng" at bounding box center [69, 97] width 49 height 13
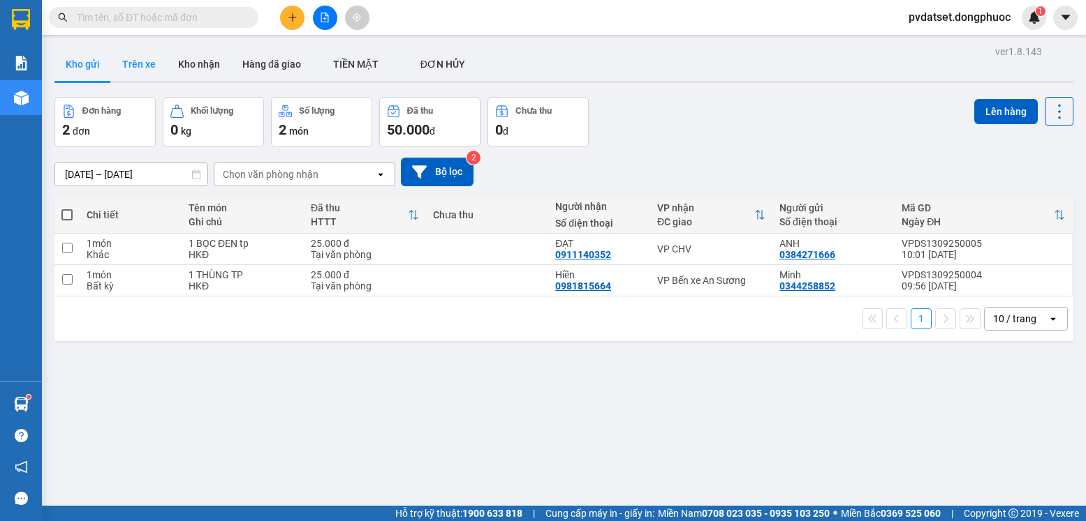
click at [146, 78] on button "Trên xe" at bounding box center [139, 64] width 56 height 34
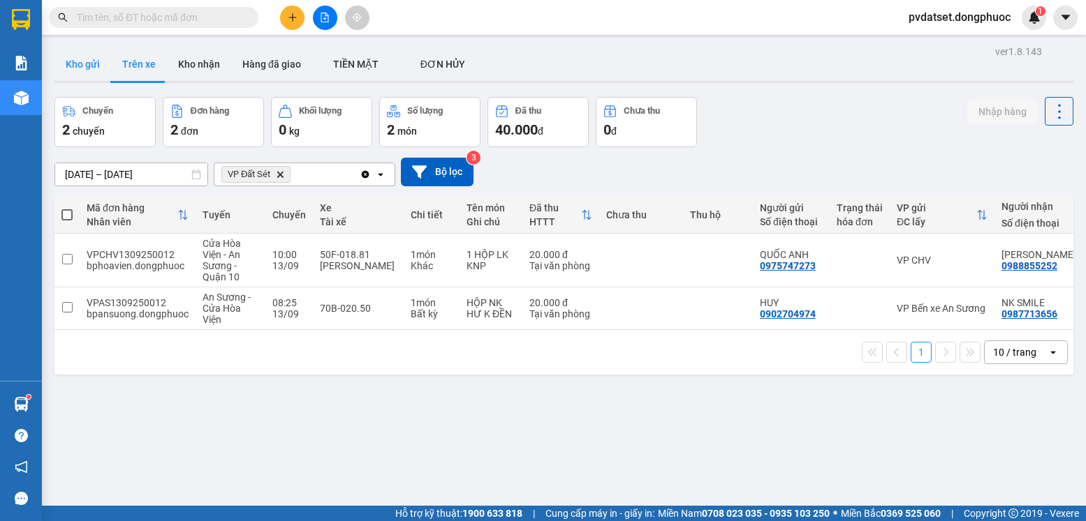
click at [85, 68] on button "Kho gửi" at bounding box center [82, 64] width 57 height 34
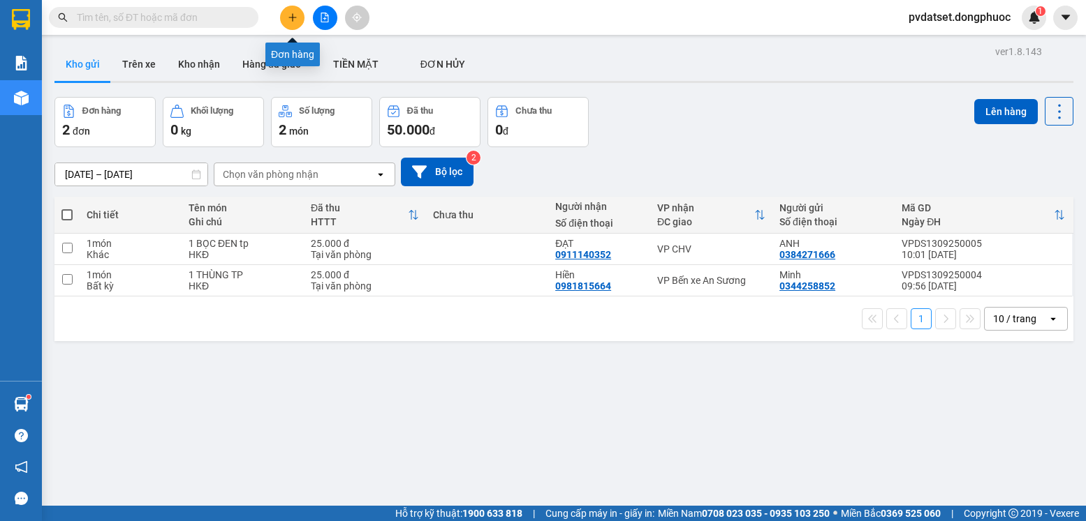
click at [289, 15] on icon "plus" at bounding box center [293, 18] width 10 height 10
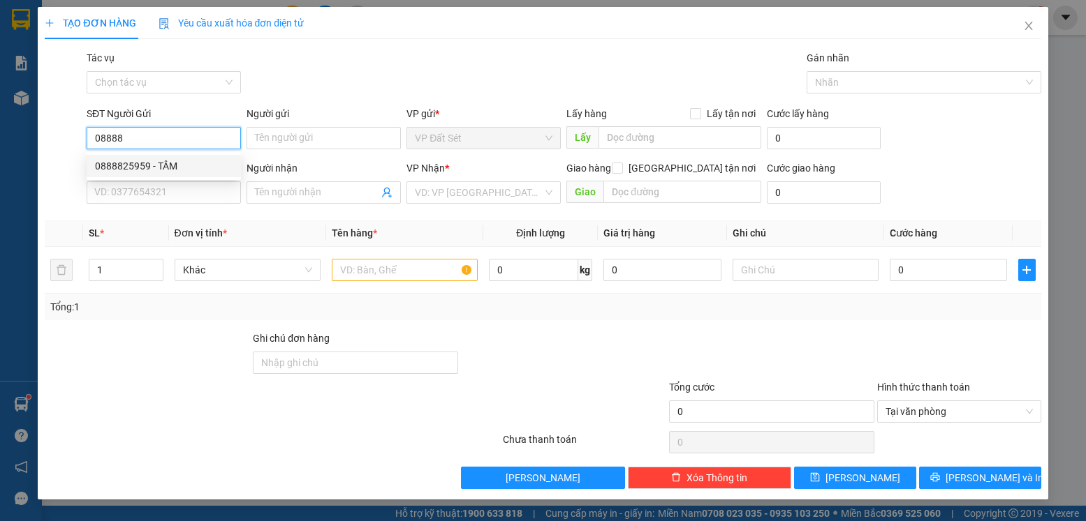
click at [221, 165] on div "0888825959 - TÂM" at bounding box center [164, 165] width 138 height 15
type input "0888825959"
type input "TÂM"
type input "0978552552"
type input "[PERSON_NAME]"
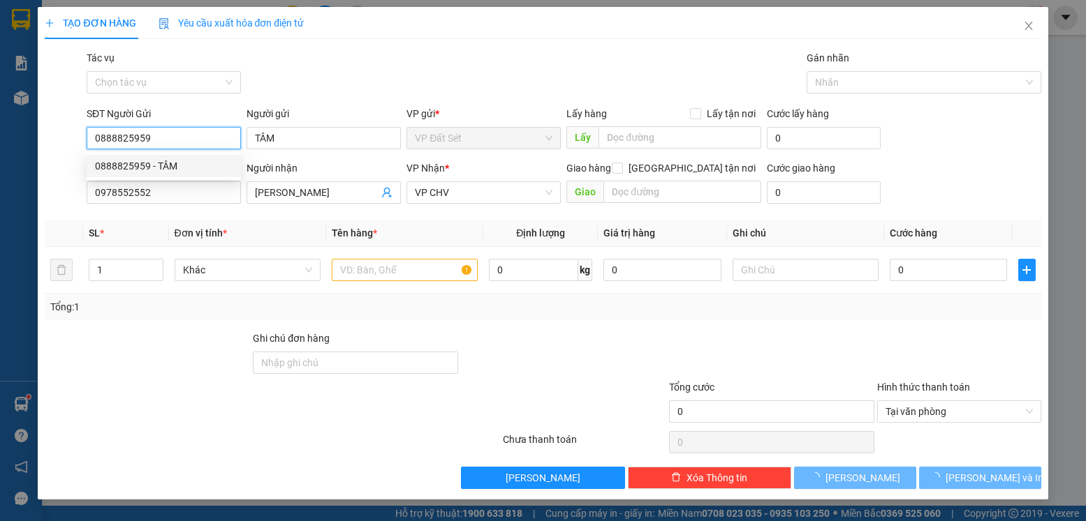
type input "20.000"
type input "0888825959"
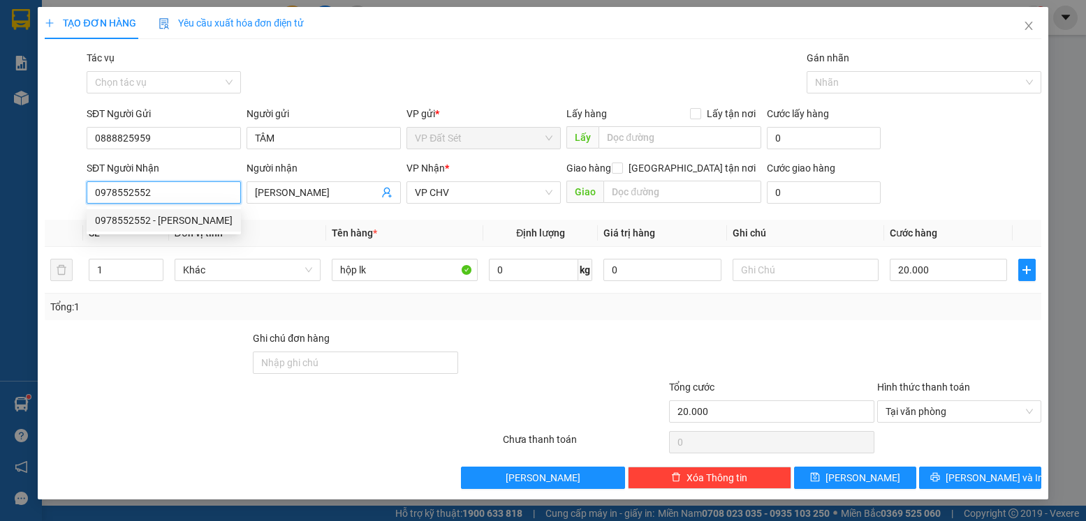
drag, startPoint x: 117, startPoint y: 198, endPoint x: 84, endPoint y: 202, distance: 33.1
click at [84, 202] on div "SĐT Người Nhận 0978552552" at bounding box center [164, 185] width 160 height 49
click at [186, 244] on div "0902486488 - TOẢN" at bounding box center [164, 242] width 138 height 15
type input "0902486488"
type input "TOẢN"
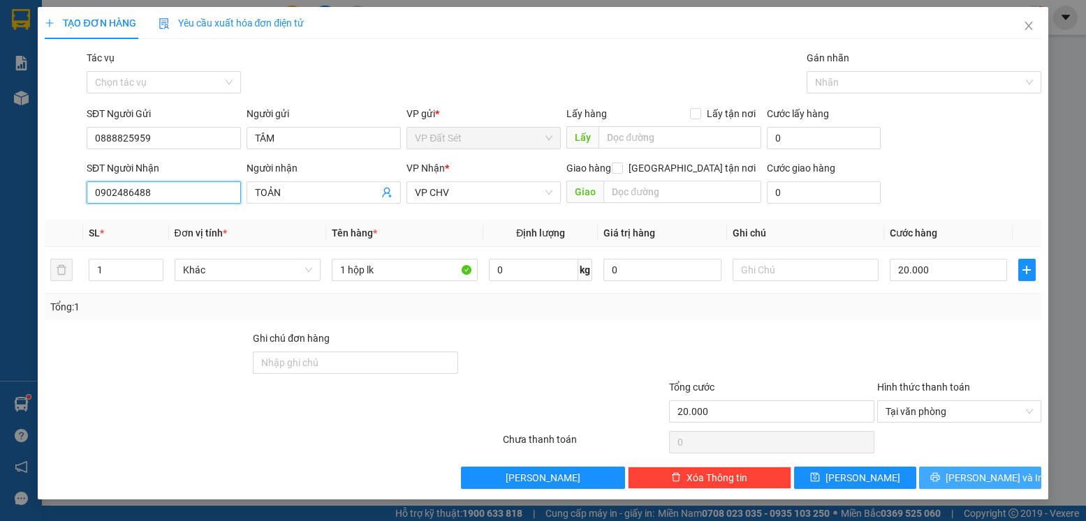
type input "0902486488"
click at [940, 473] on icon "printer" at bounding box center [935, 478] width 10 height 10
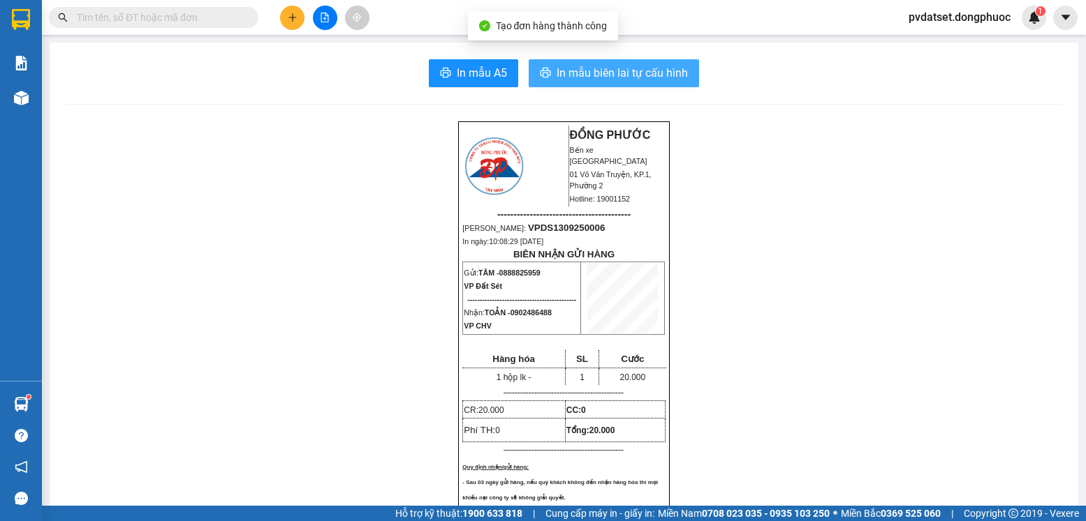
click at [646, 71] on span "In mẫu biên lai tự cấu hình" at bounding box center [621, 72] width 131 height 17
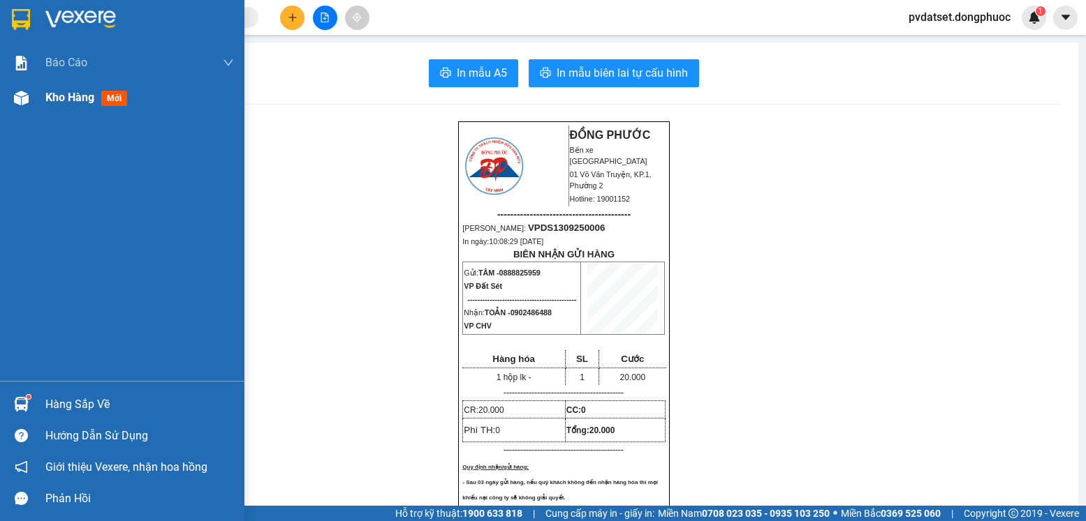
click at [98, 110] on div "Kho hàng mới" at bounding box center [139, 97] width 188 height 35
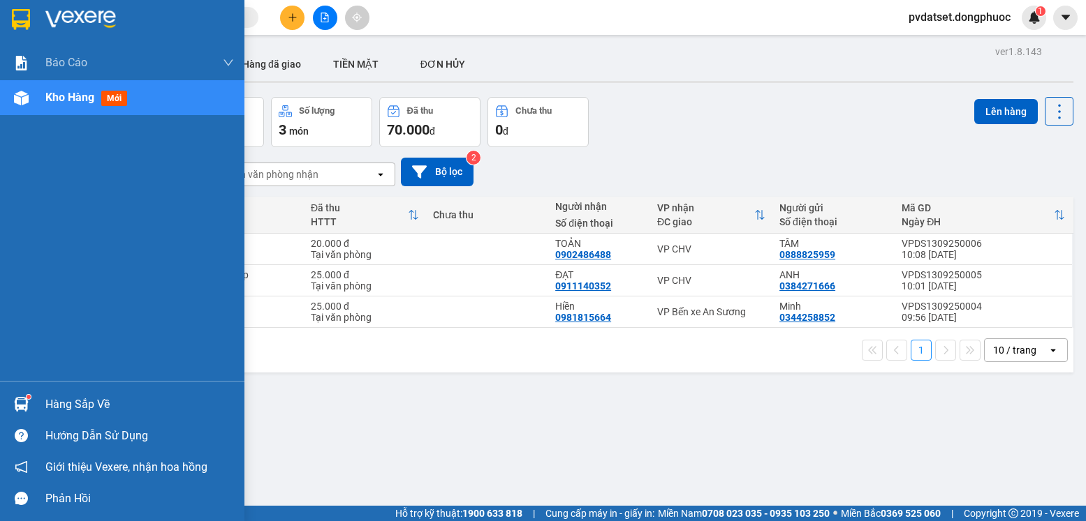
click at [24, 410] on img at bounding box center [21, 404] width 15 height 15
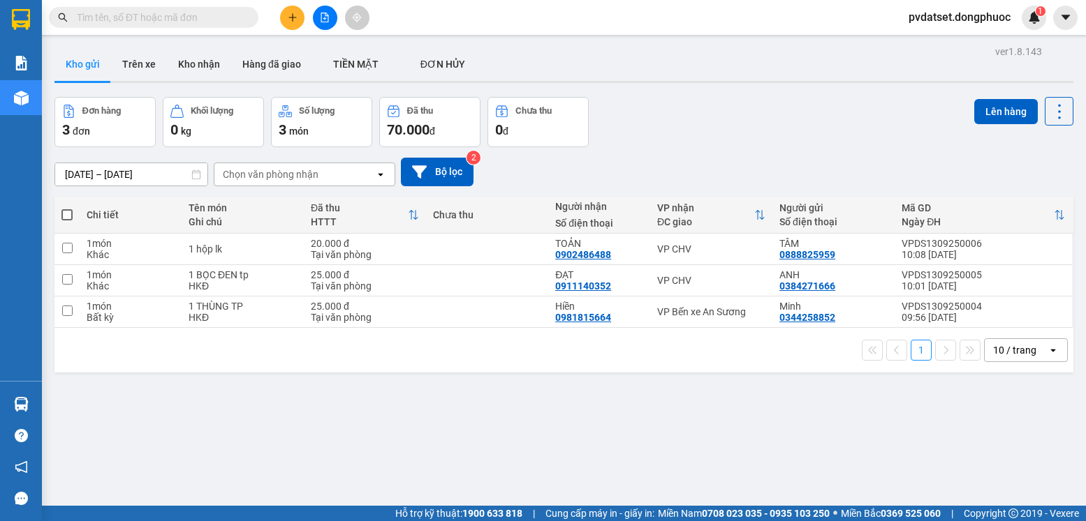
click at [734, 447] on section "Kết quả tìm kiếm ( 0 ) Bộ lọc Ngày tạo đơn gần nhất No Data pvdatset.dongphuoc …" at bounding box center [543, 260] width 1086 height 521
click at [156, 62] on button "Trên xe" at bounding box center [139, 64] width 56 height 34
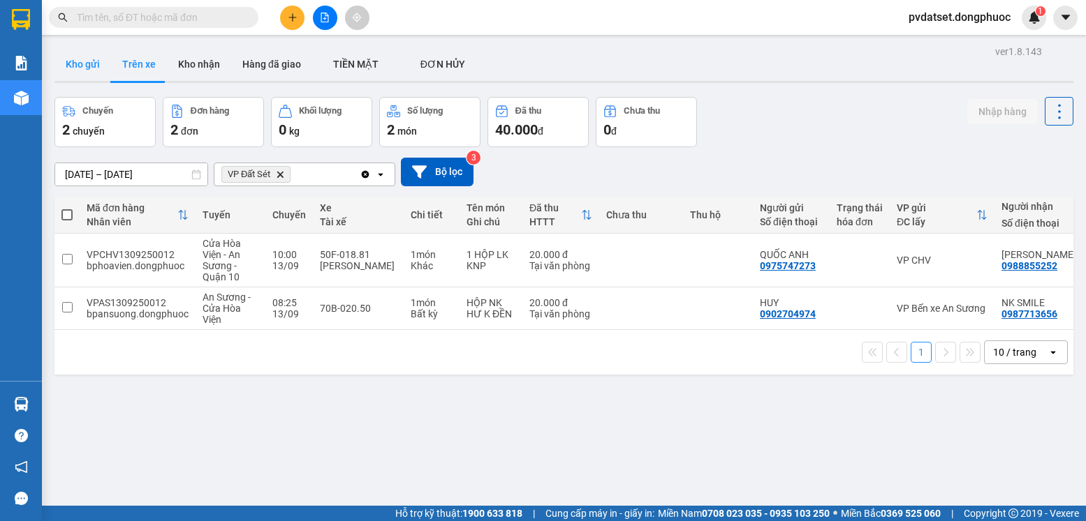
click at [79, 69] on button "Kho gửi" at bounding box center [82, 64] width 57 height 34
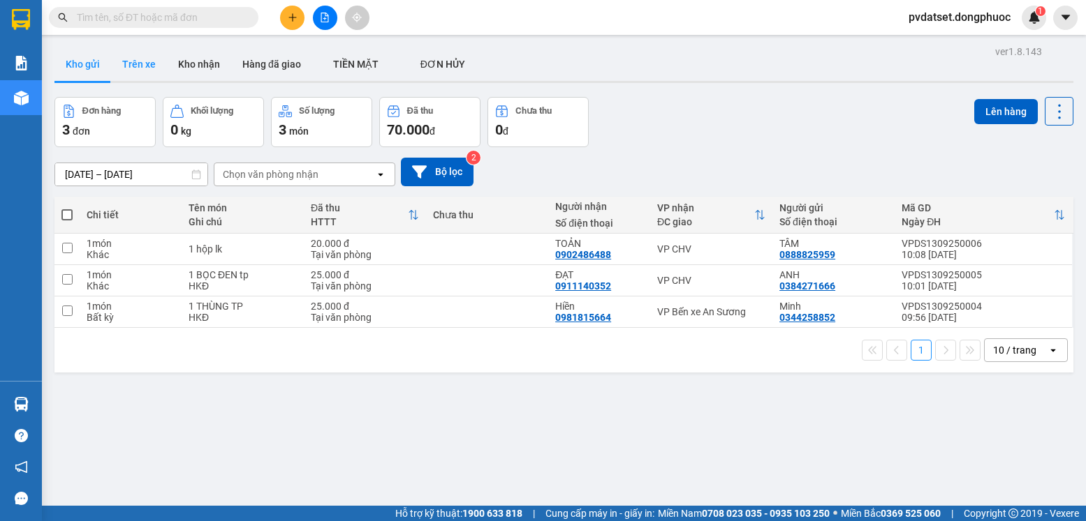
click at [145, 60] on button "Trên xe" at bounding box center [139, 64] width 56 height 34
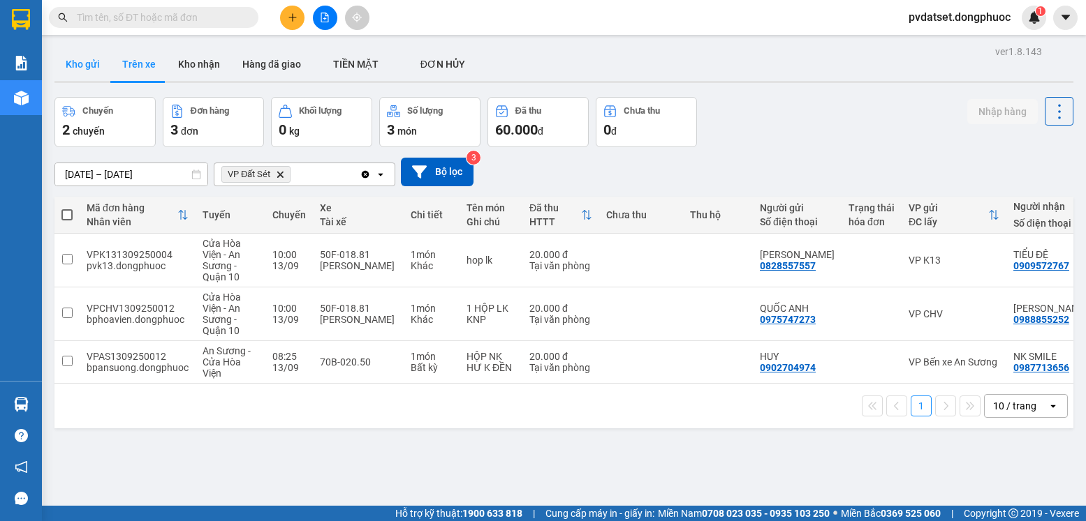
click at [86, 58] on button "Kho gửi" at bounding box center [82, 64] width 57 height 34
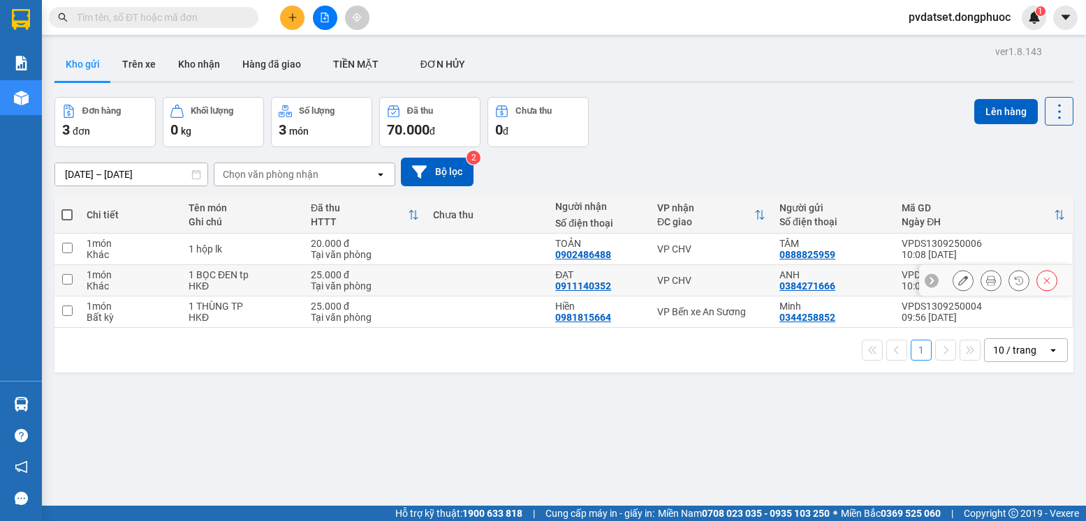
click at [696, 276] on div "VP CHV" at bounding box center [711, 280] width 108 height 11
checkbox input "true"
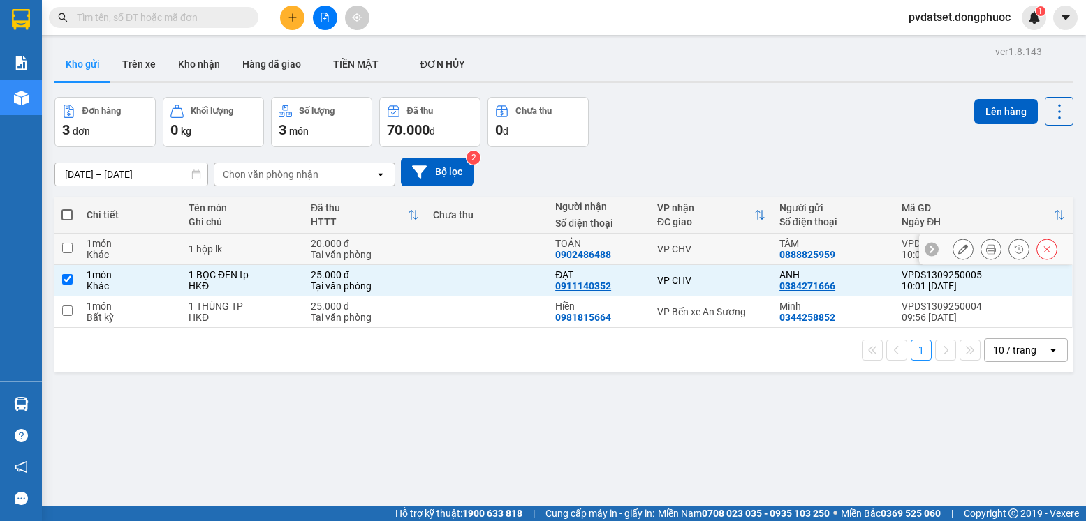
click at [696, 258] on td "VP CHV" at bounding box center [711, 249] width 122 height 31
checkbox input "true"
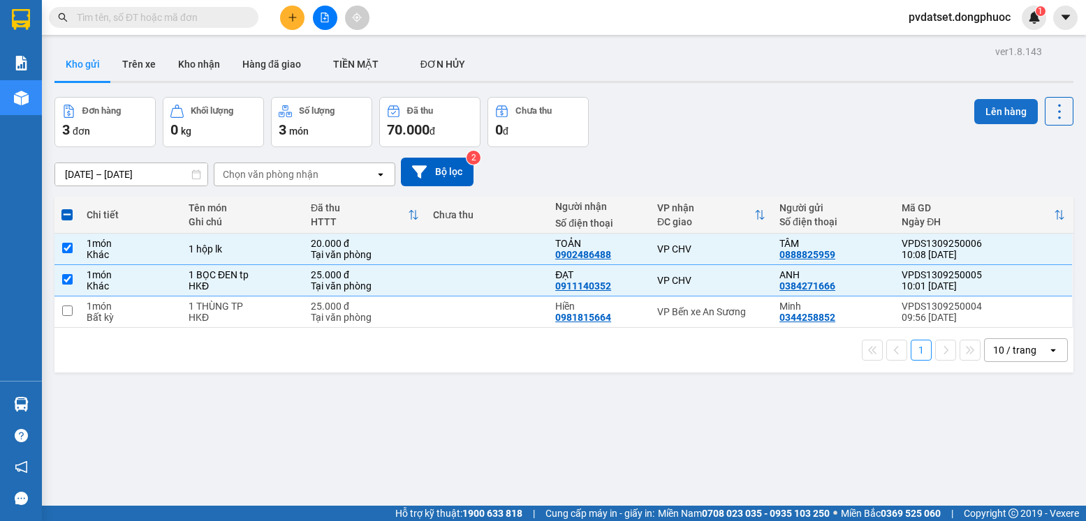
click at [987, 105] on button "Lên hàng" at bounding box center [1006, 111] width 64 height 25
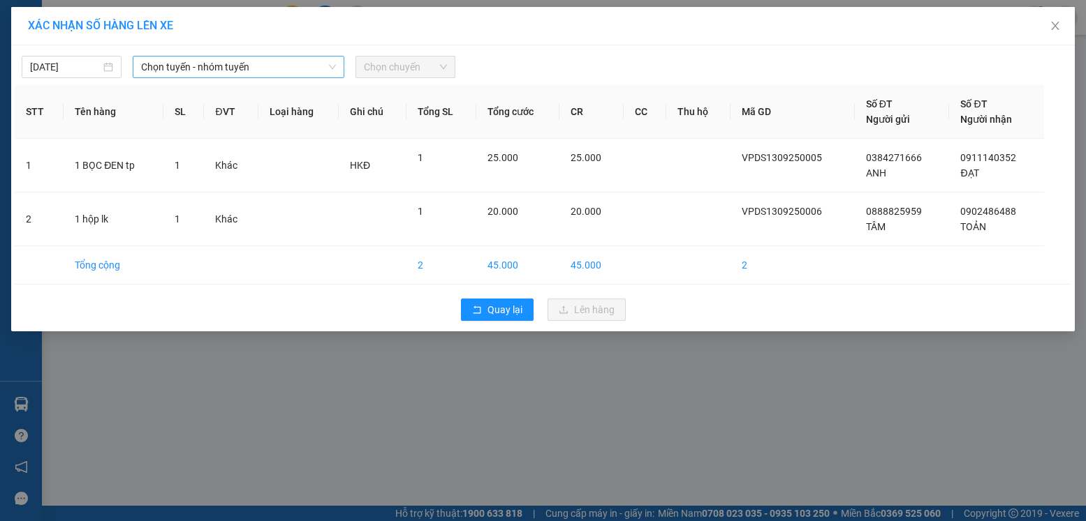
click at [207, 68] on span "Chọn tuyến - nhóm tuyến" at bounding box center [238, 67] width 195 height 21
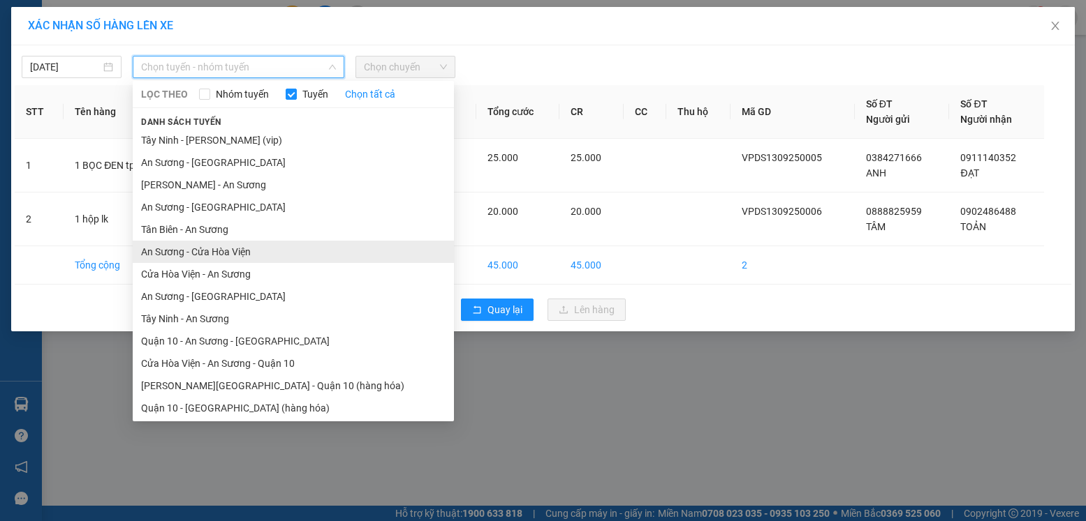
click at [225, 256] on li "An Sương - Cửa Hòa Viện" at bounding box center [293, 252] width 321 height 22
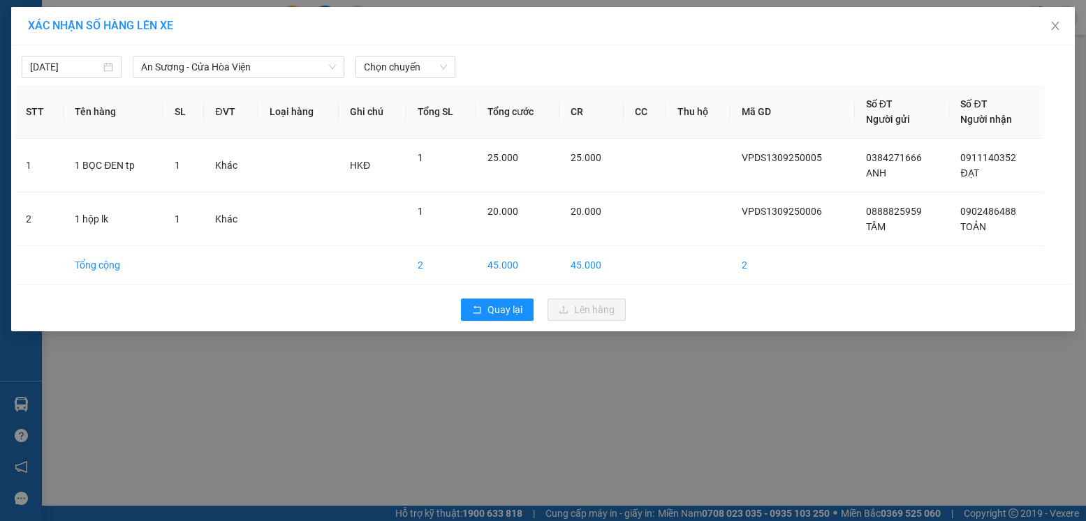
click at [390, 80] on div "[DATE] An Sương - [GEOGRAPHIC_DATA] LỌC THEO Nhóm tuyến Tuyến Chọn tất cả Danh …" at bounding box center [542, 188] width 1063 height 286
drag, startPoint x: 392, startPoint y: 73, endPoint x: 395, endPoint y: 82, distance: 9.5
click at [393, 73] on span "Chọn chuyến" at bounding box center [405, 67] width 83 height 21
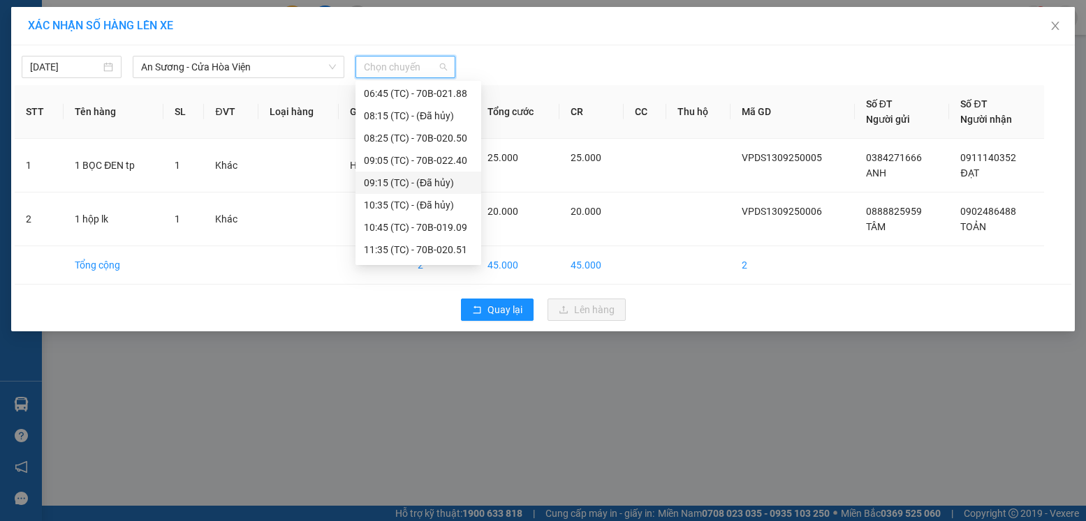
scroll to position [70, 0]
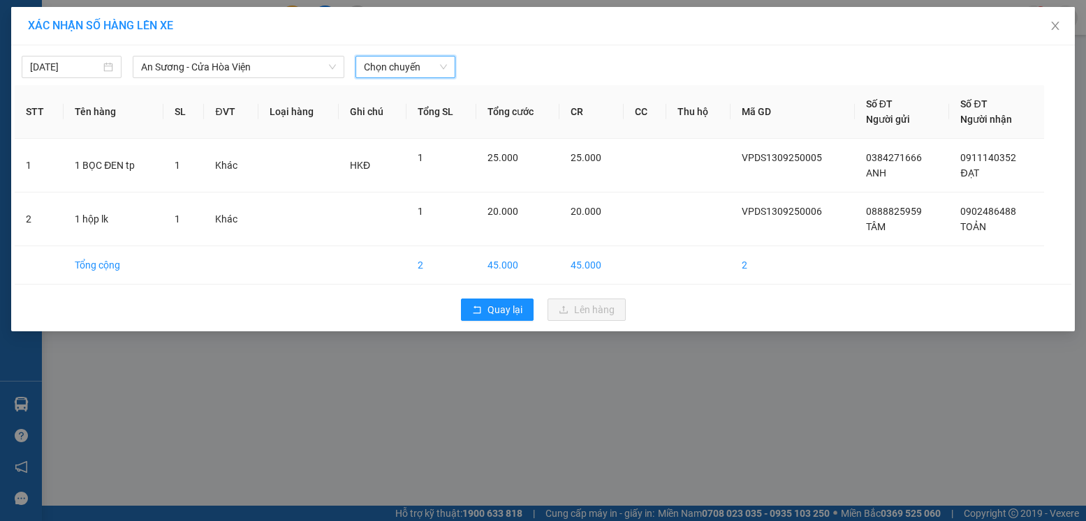
click at [409, 74] on span "Chọn chuyến" at bounding box center [405, 67] width 83 height 21
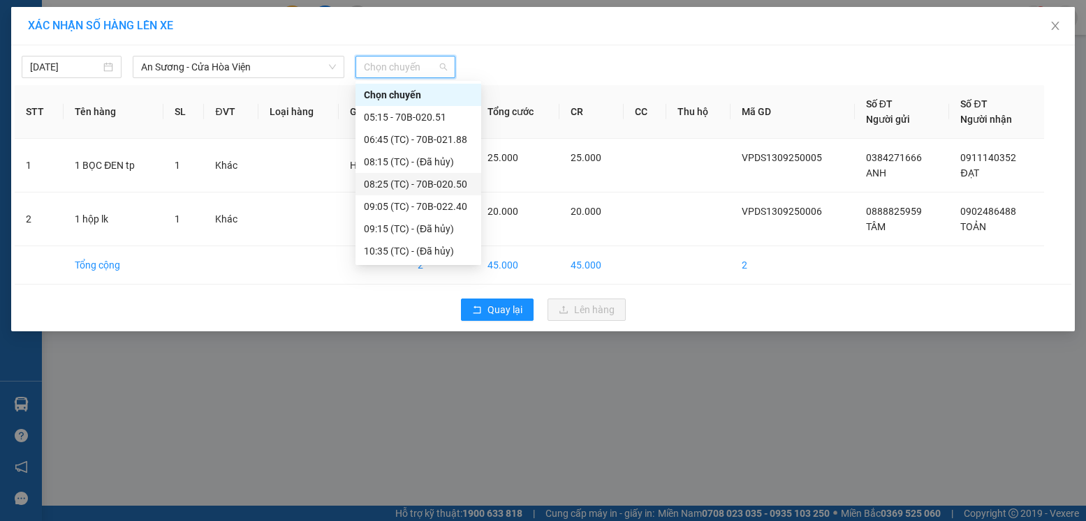
click at [450, 185] on div "08:25 (TC) - 70B-020.50" at bounding box center [418, 184] width 109 height 15
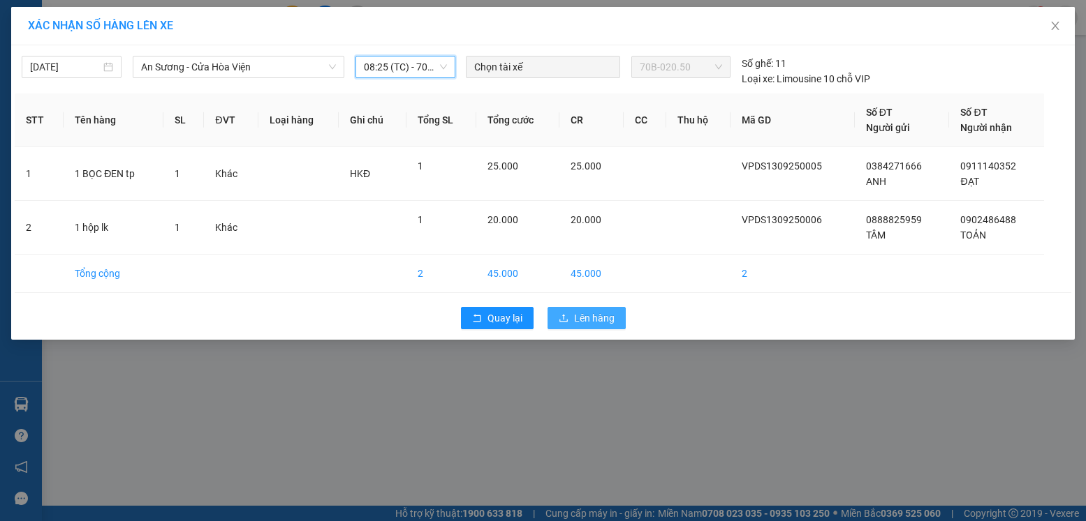
click at [598, 323] on span "Lên hàng" at bounding box center [594, 318] width 40 height 15
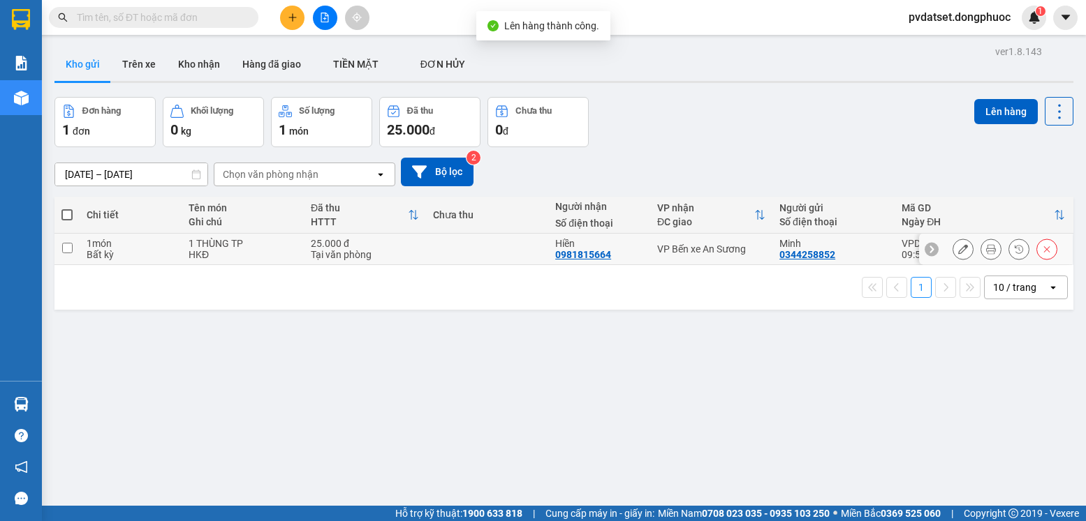
click at [690, 256] on td "VP Bến xe An Sương" at bounding box center [711, 249] width 122 height 31
checkbox input "true"
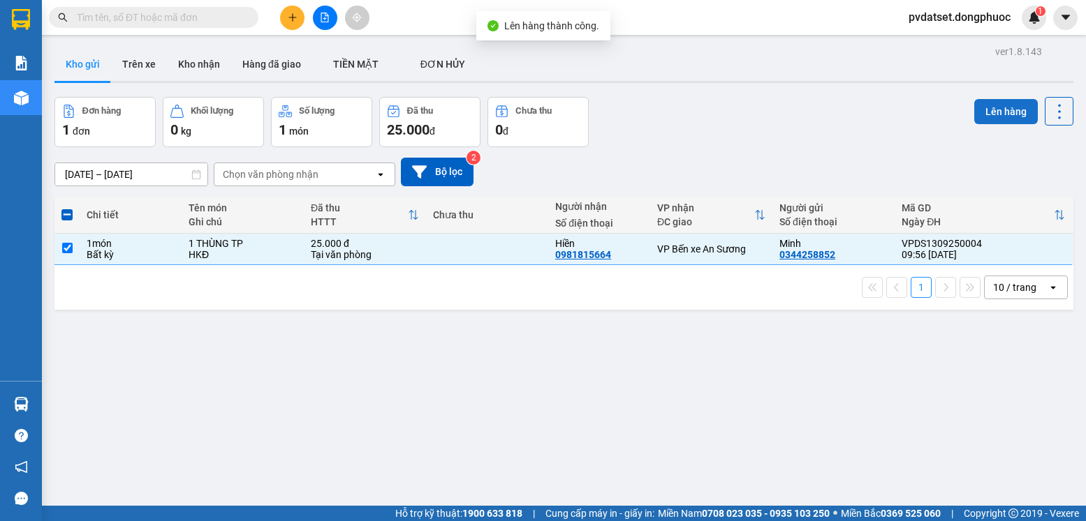
click at [984, 112] on button "Lên hàng" at bounding box center [1006, 111] width 64 height 25
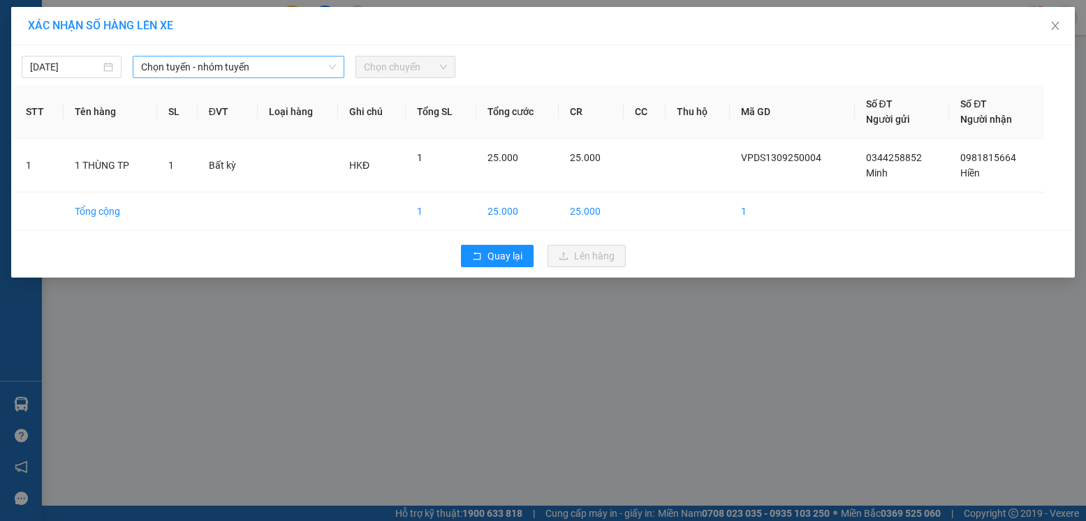
click at [186, 66] on span "Chọn tuyến - nhóm tuyến" at bounding box center [238, 67] width 195 height 21
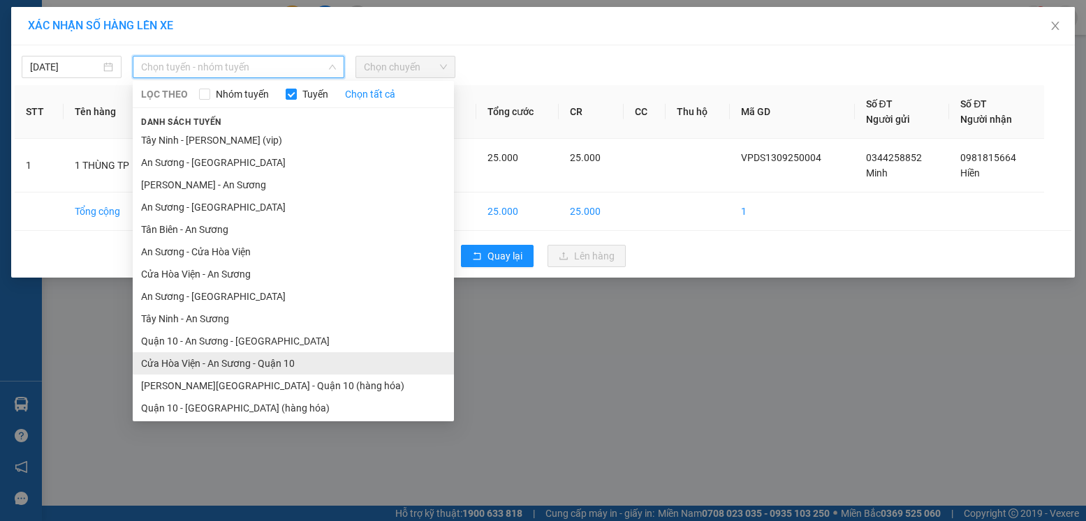
click at [255, 364] on li "Cửa Hòa Viện - An Sương - Quận 10" at bounding box center [293, 364] width 321 height 22
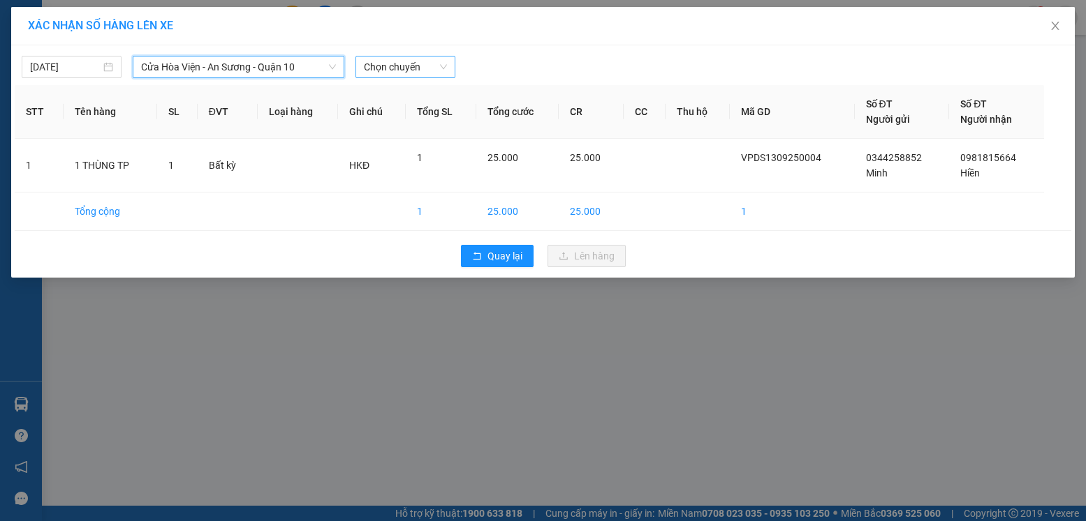
click at [408, 68] on span "Chọn chuyến" at bounding box center [405, 67] width 83 height 21
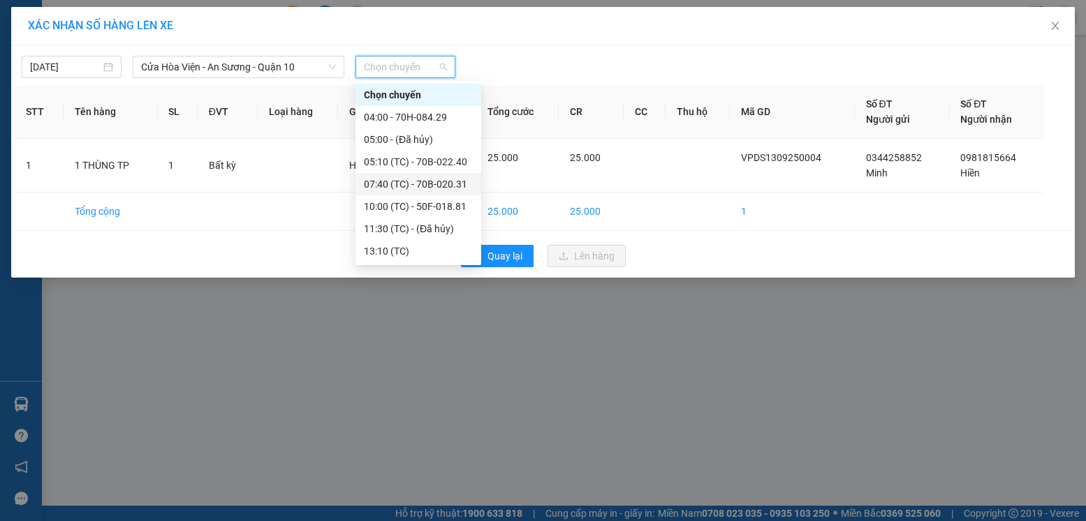
click at [433, 187] on div "07:40 (TC) - 70B-020.31" at bounding box center [418, 184] width 109 height 15
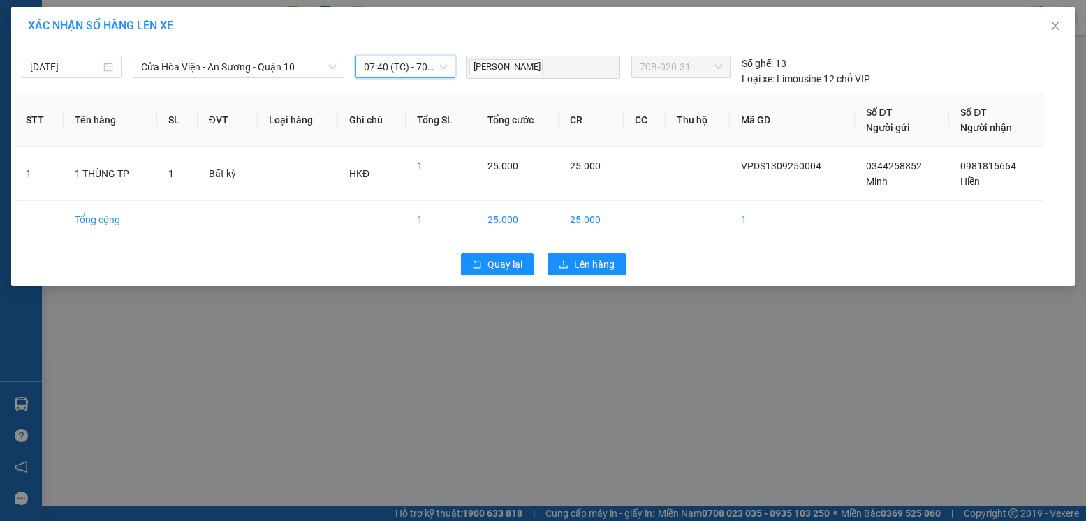
click at [406, 73] on span "07:40 (TC) - 70B-020.31" at bounding box center [405, 67] width 83 height 21
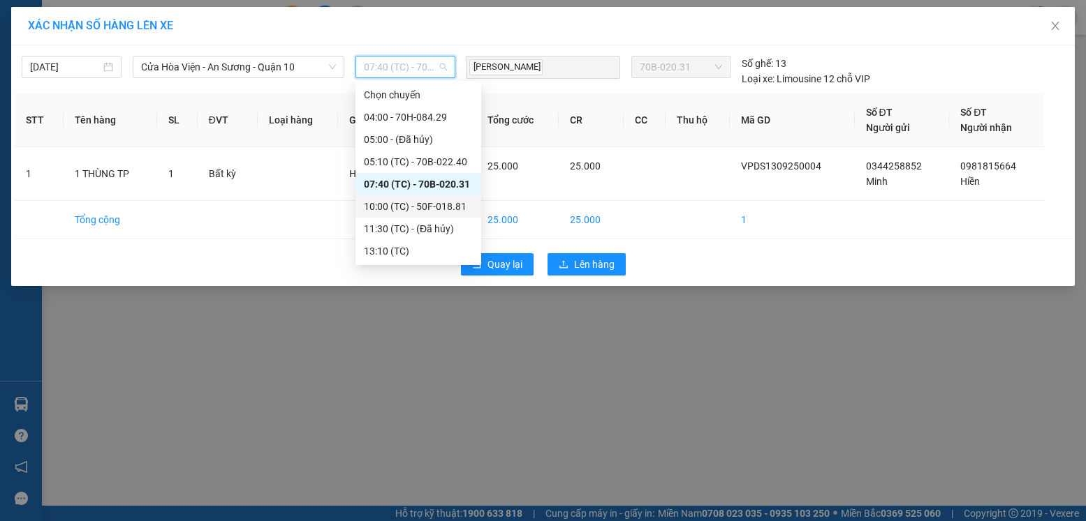
click at [434, 207] on div "10:00 (TC) - 50F-018.81" at bounding box center [418, 206] width 109 height 15
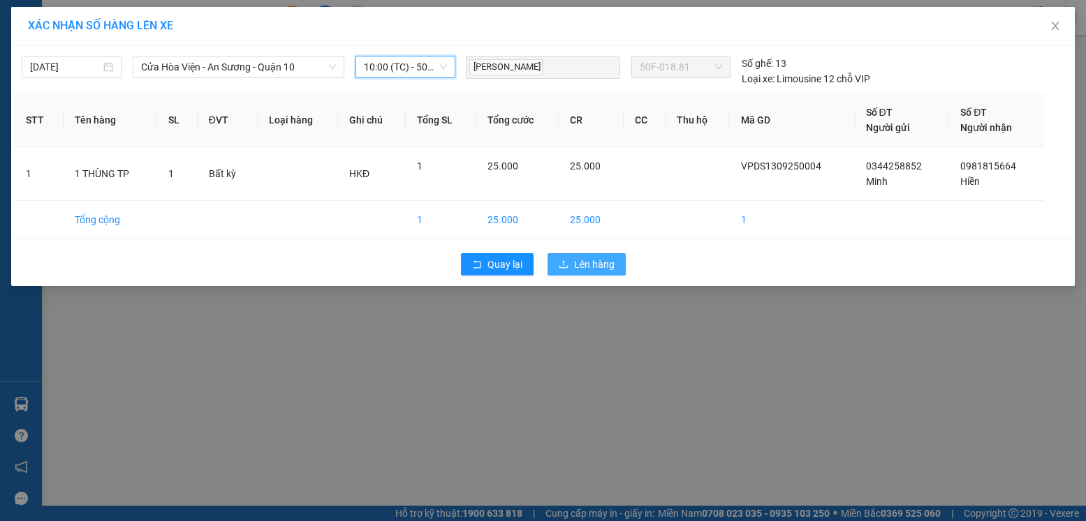
click at [620, 272] on button "Lên hàng" at bounding box center [586, 264] width 78 height 22
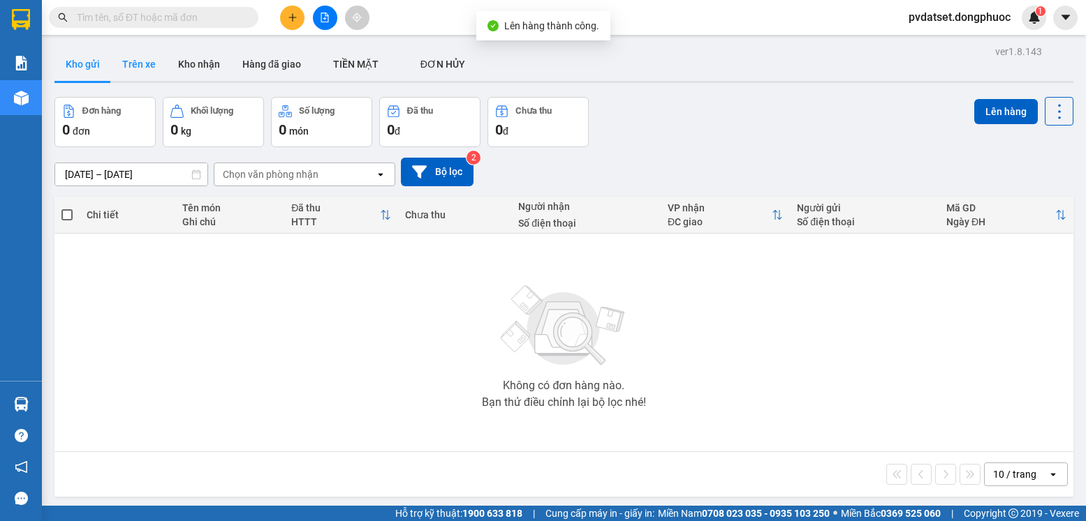
click at [137, 65] on button "Trên xe" at bounding box center [139, 64] width 56 height 34
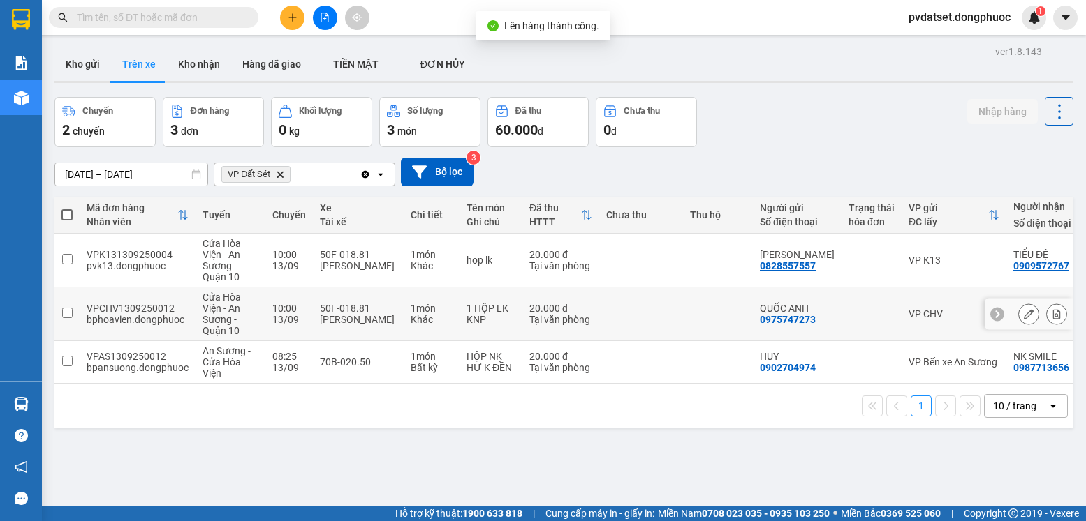
click at [433, 306] on div "1 món" at bounding box center [431, 308] width 42 height 11
checkbox input "true"
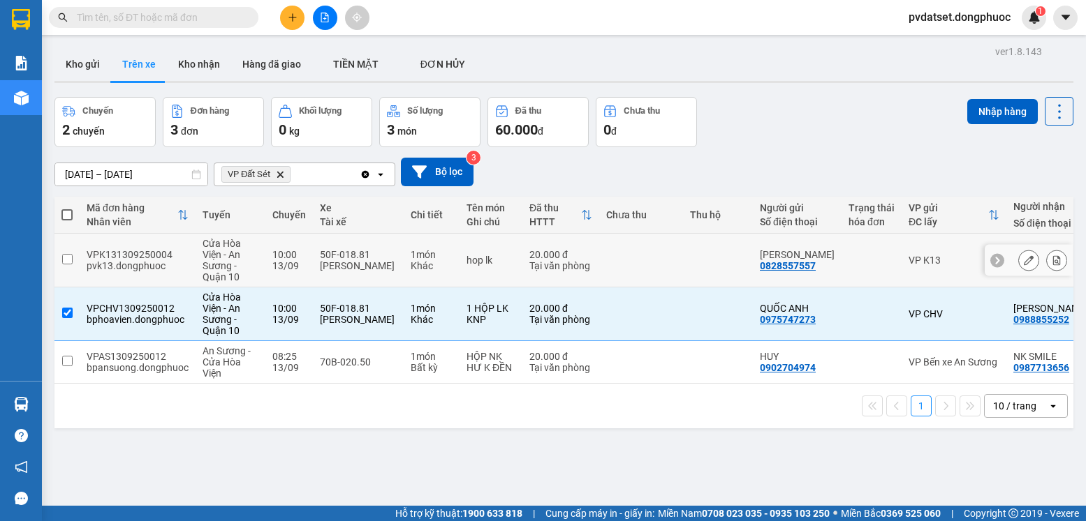
click at [429, 260] on div "Khác" at bounding box center [431, 265] width 42 height 11
checkbox input "true"
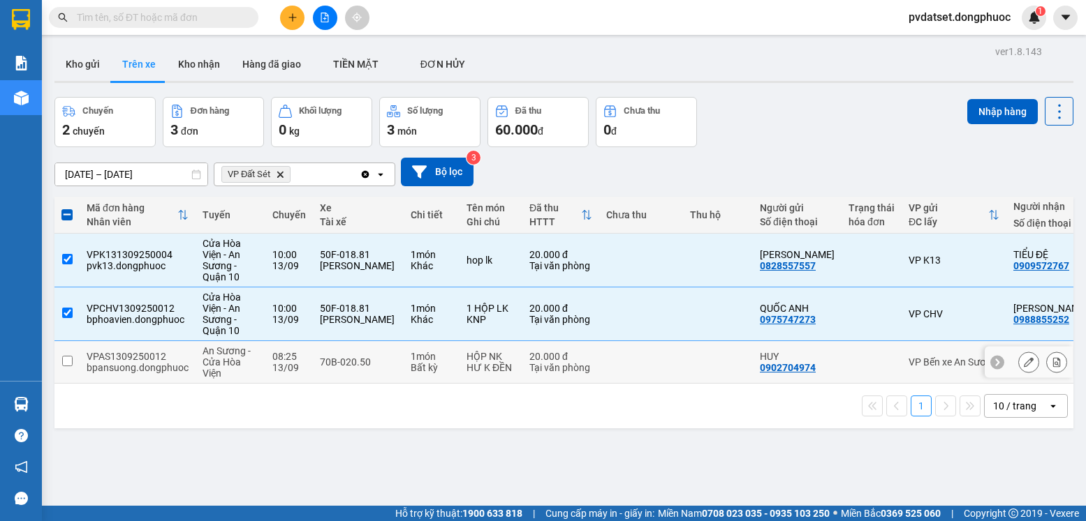
click at [459, 360] on td "HỘP NK HƯ K ĐỀN" at bounding box center [490, 362] width 63 height 43
checkbox input "true"
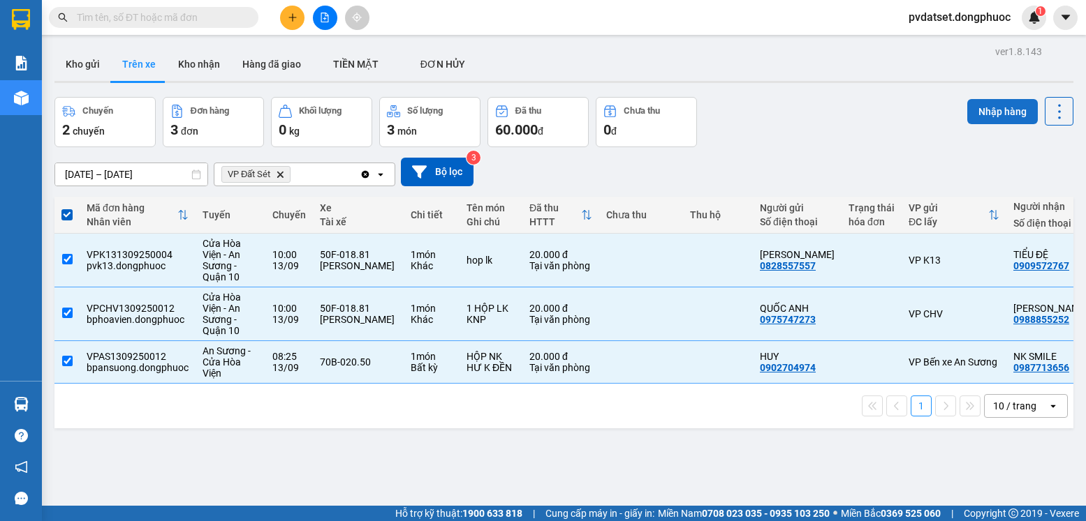
click at [1000, 112] on button "Nhập hàng" at bounding box center [1002, 111] width 71 height 25
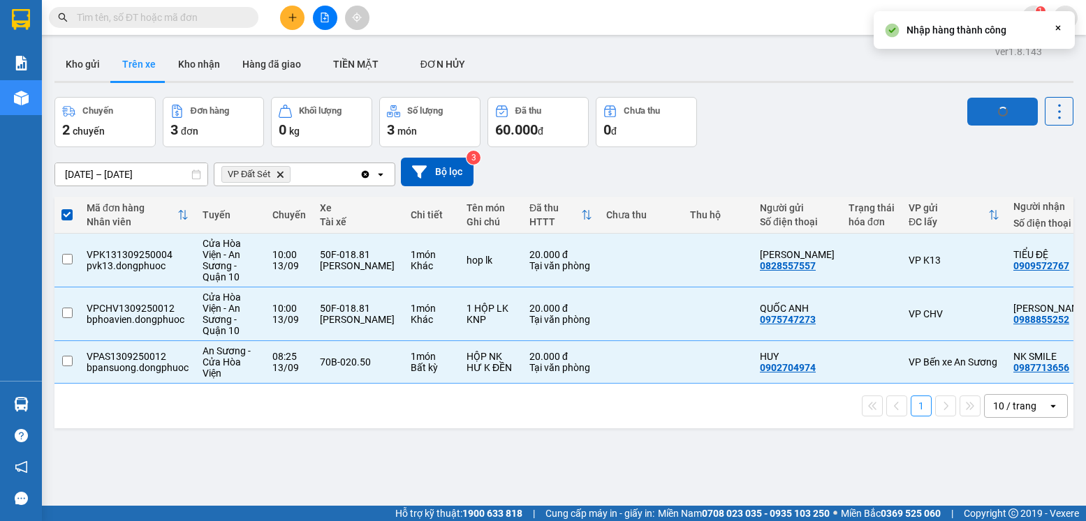
checkbox input "false"
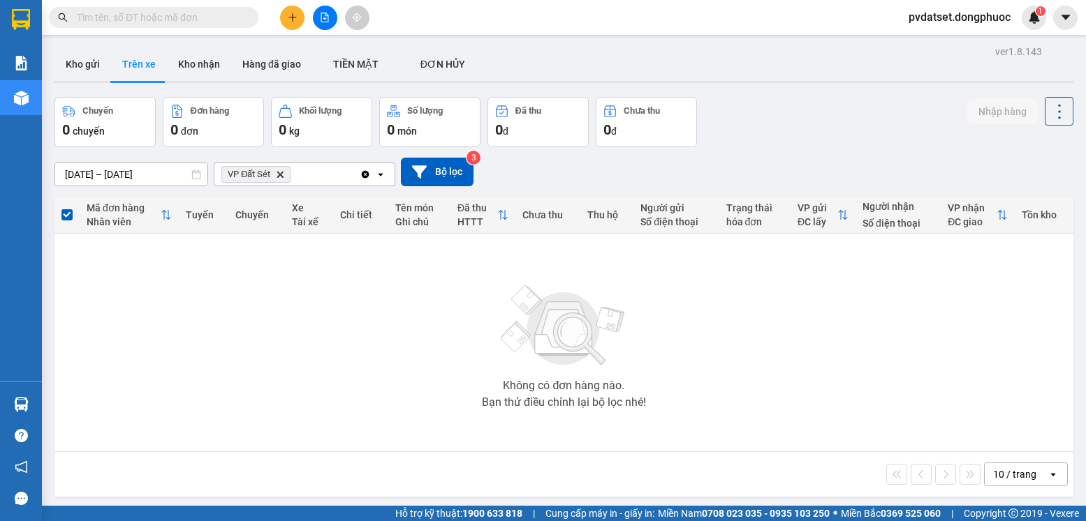
click at [138, 64] on button "Trên xe" at bounding box center [139, 64] width 56 height 34
click at [87, 67] on button "Kho gửi" at bounding box center [82, 64] width 57 height 34
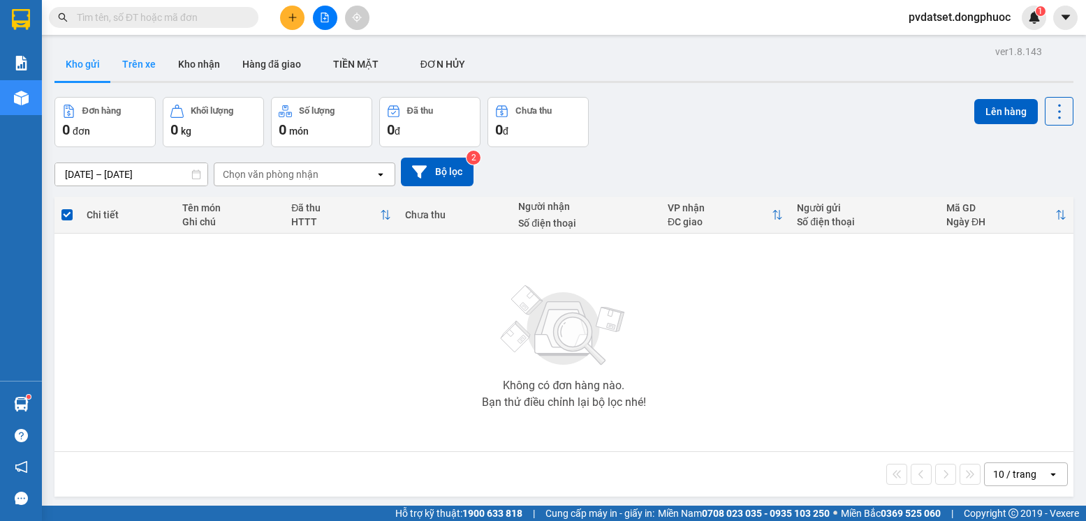
click at [151, 64] on button "Trên xe" at bounding box center [139, 64] width 56 height 34
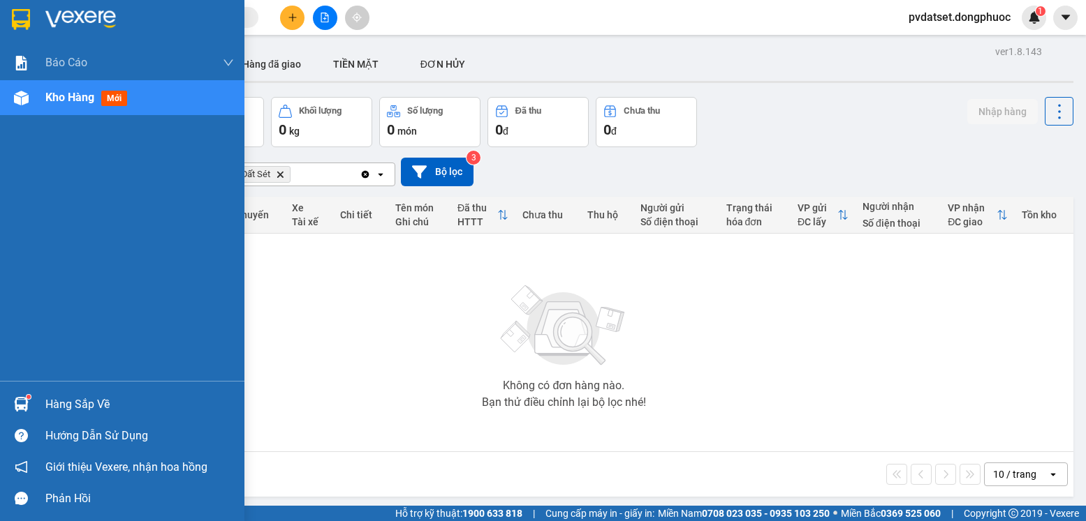
click at [35, 397] on div "Hàng sắp về" at bounding box center [122, 404] width 244 height 31
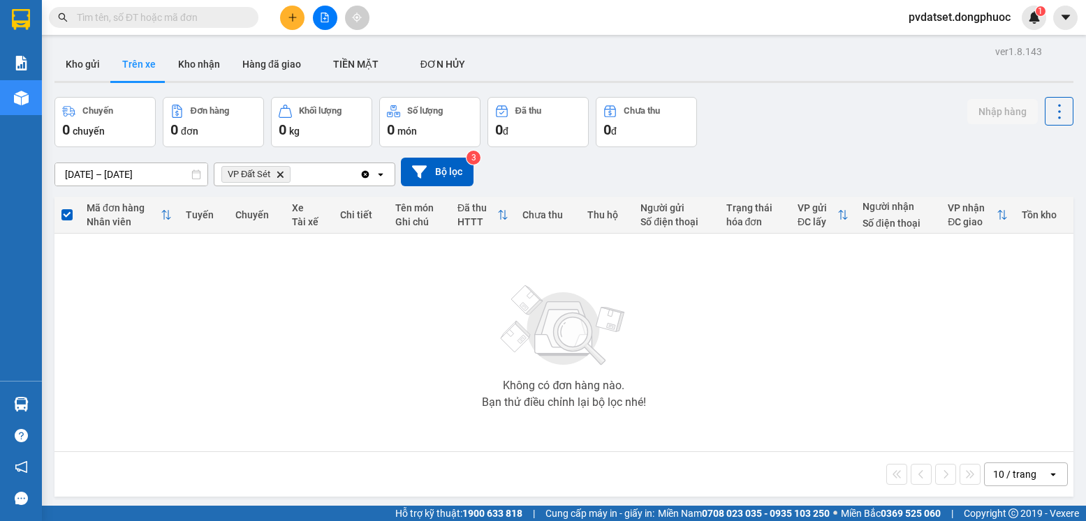
drag, startPoint x: 743, startPoint y: 341, endPoint x: 345, endPoint y: 448, distance: 412.7
click at [730, 342] on section "Kết quả tìm kiếm ( 0 ) Bộ lọc Ngày tạo đơn gần nhất No Data pvdatset.dongphuoc …" at bounding box center [543, 260] width 1086 height 521
click at [82, 68] on button "Kho gửi" at bounding box center [82, 64] width 57 height 34
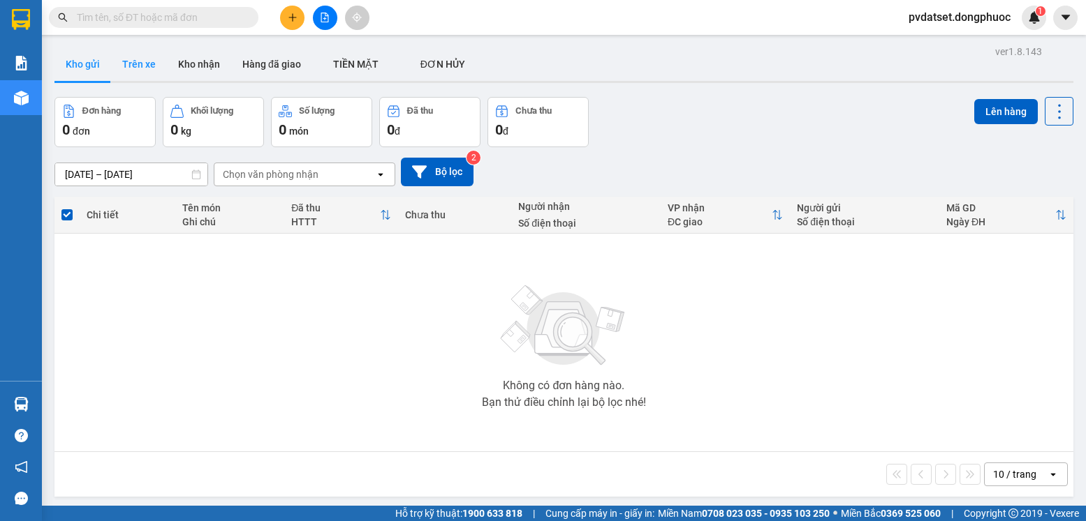
click at [138, 71] on button "Trên xe" at bounding box center [139, 64] width 56 height 34
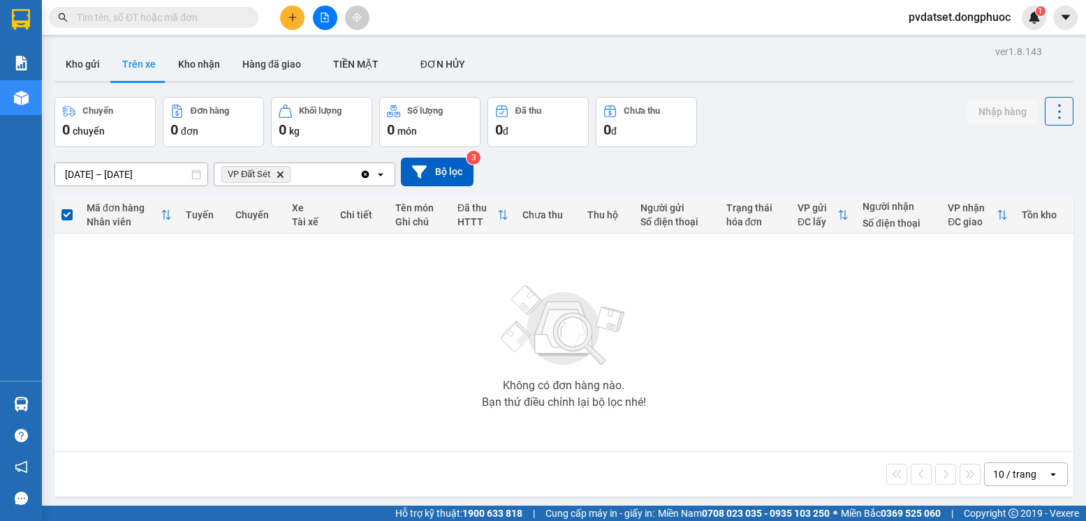
drag, startPoint x: 77, startPoint y: 64, endPoint x: 98, endPoint y: 83, distance: 28.7
click at [81, 66] on button "Kho gửi" at bounding box center [82, 64] width 57 height 34
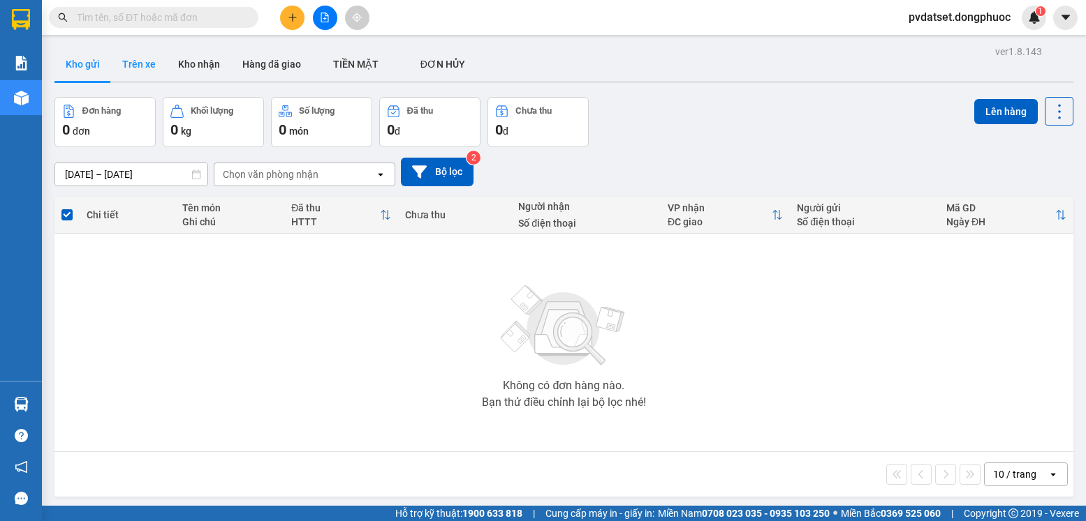
click at [145, 64] on button "Trên xe" at bounding box center [139, 64] width 56 height 34
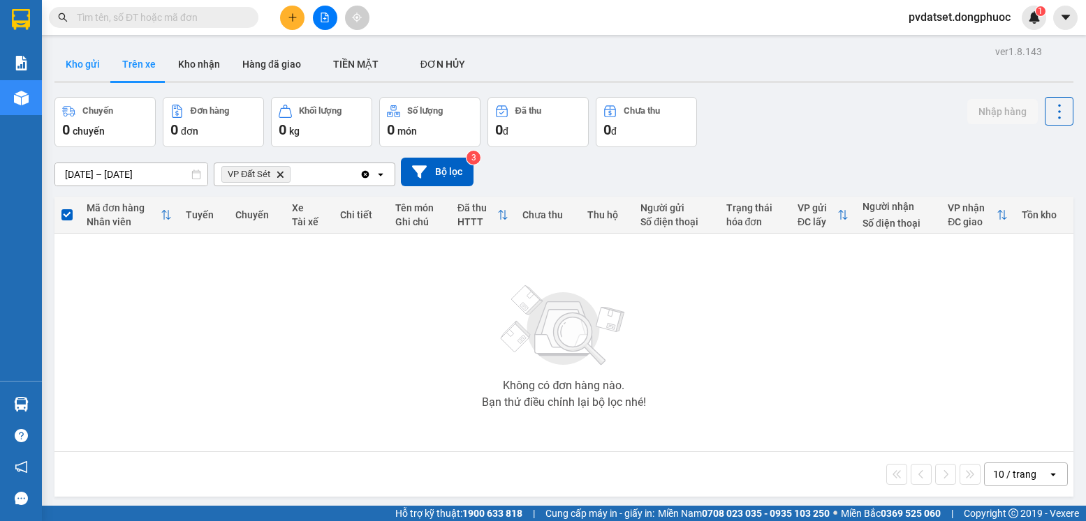
click at [90, 64] on button "Kho gửi" at bounding box center [82, 64] width 57 height 34
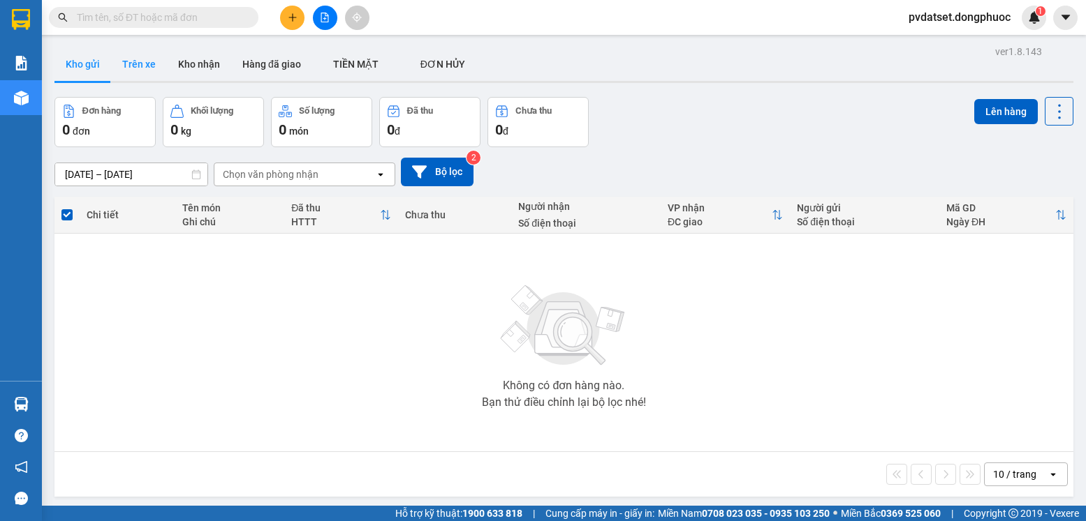
click at [131, 71] on button "Trên xe" at bounding box center [139, 64] width 56 height 34
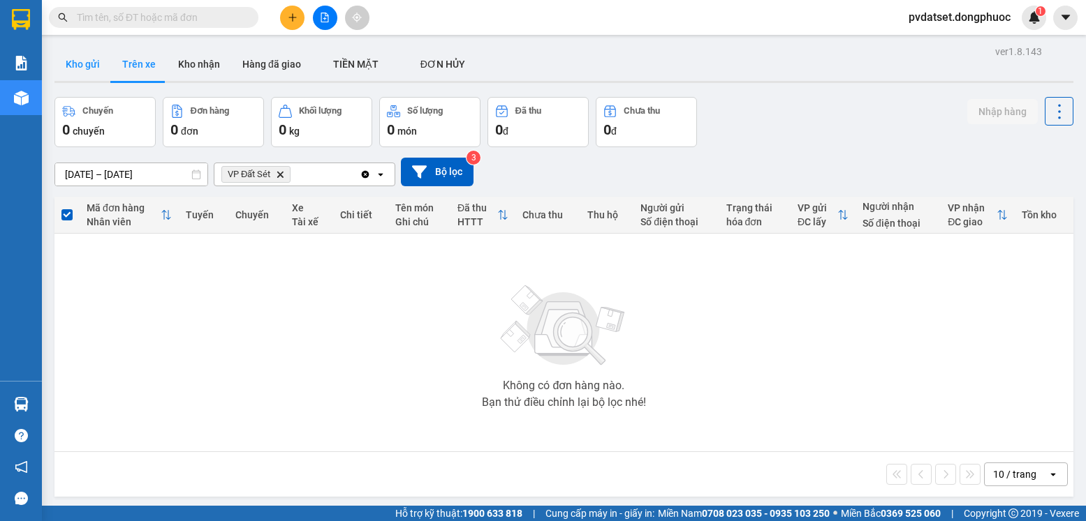
click at [94, 65] on button "Kho gửi" at bounding box center [82, 64] width 57 height 34
